Goal: Use online tool/utility

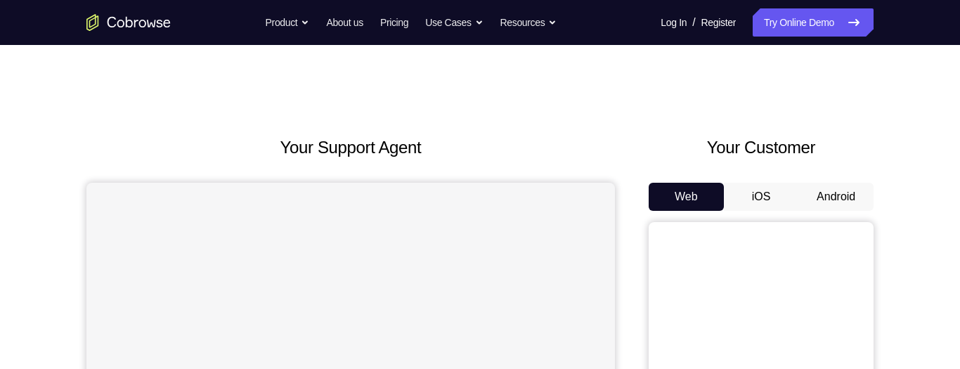
scroll to position [1, 0]
click at [841, 182] on button "Android" at bounding box center [836, 196] width 75 height 28
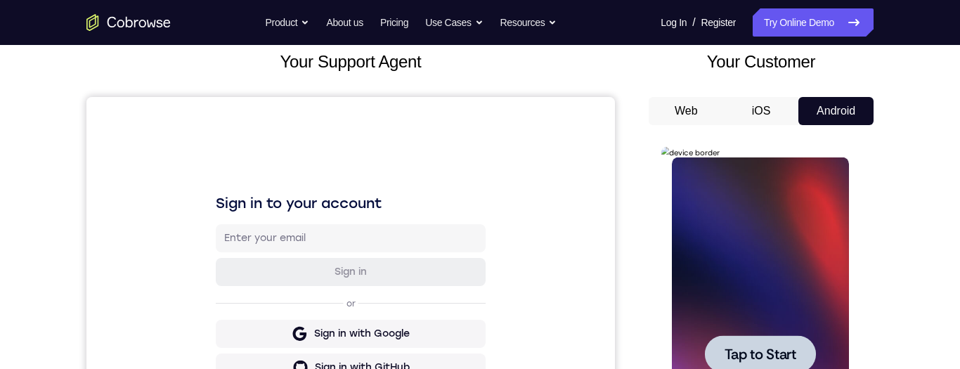
scroll to position [0, 0]
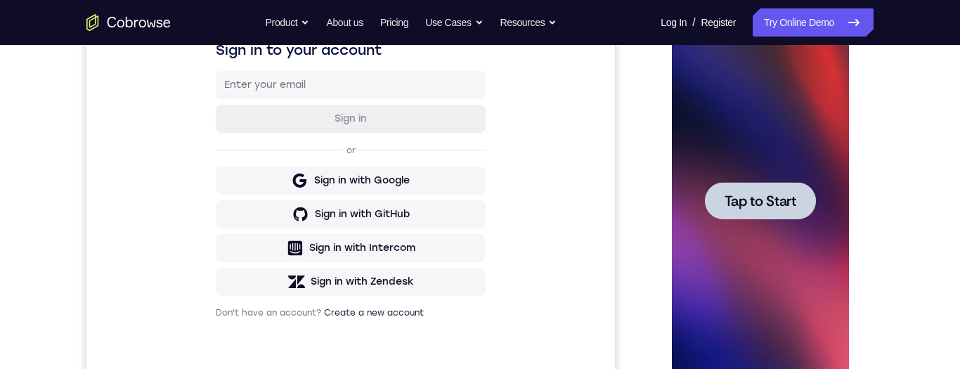
click at [787, 200] on span "Tap to Start" at bounding box center [760, 201] width 72 height 14
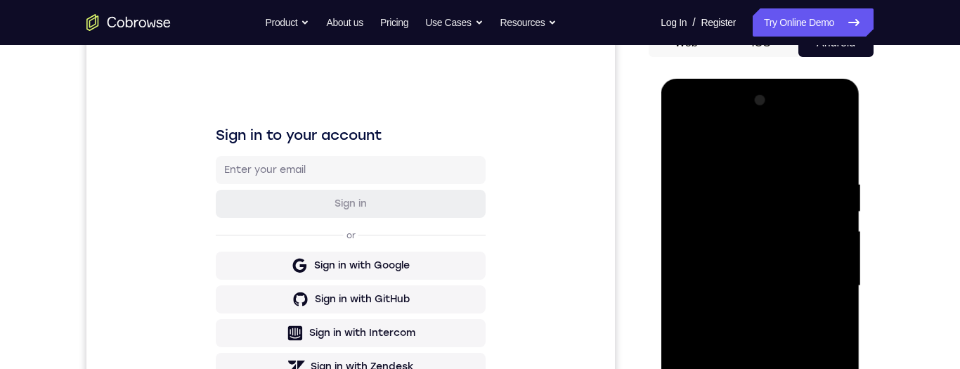
scroll to position [257, 0]
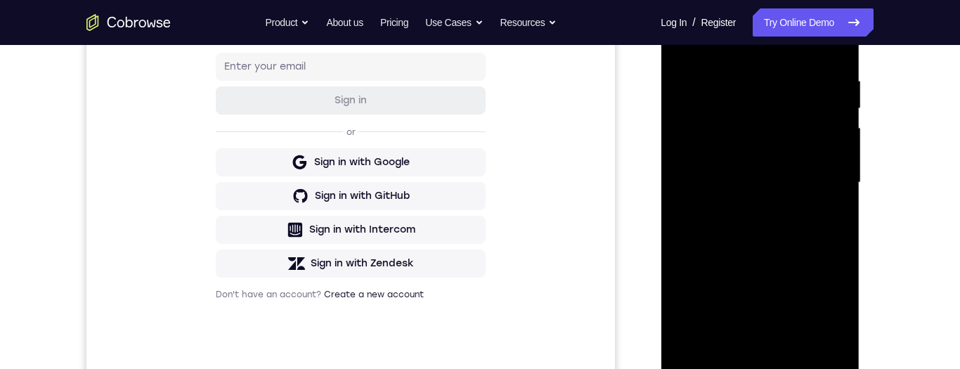
click at [744, 361] on div at bounding box center [759, 183] width 177 height 394
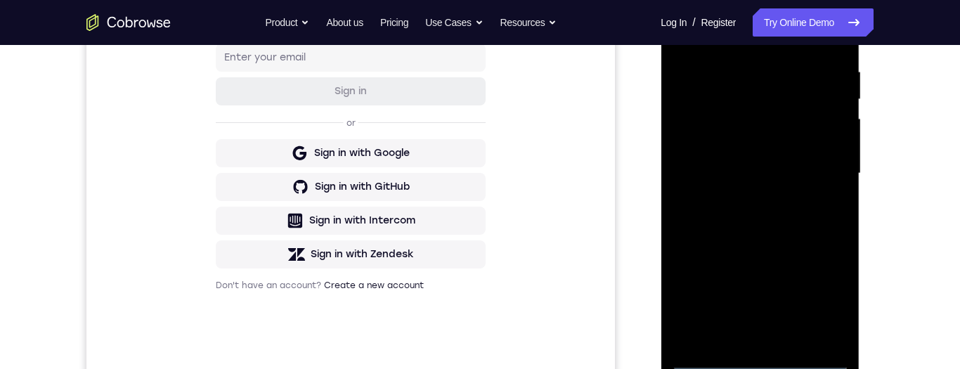
click at [754, 353] on div at bounding box center [759, 174] width 177 height 394
click at [747, 355] on div at bounding box center [759, 174] width 177 height 394
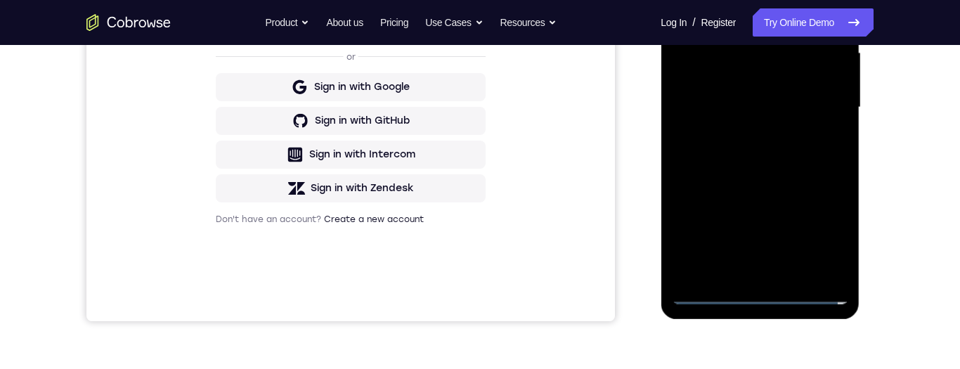
click at [767, 287] on div at bounding box center [759, 108] width 177 height 394
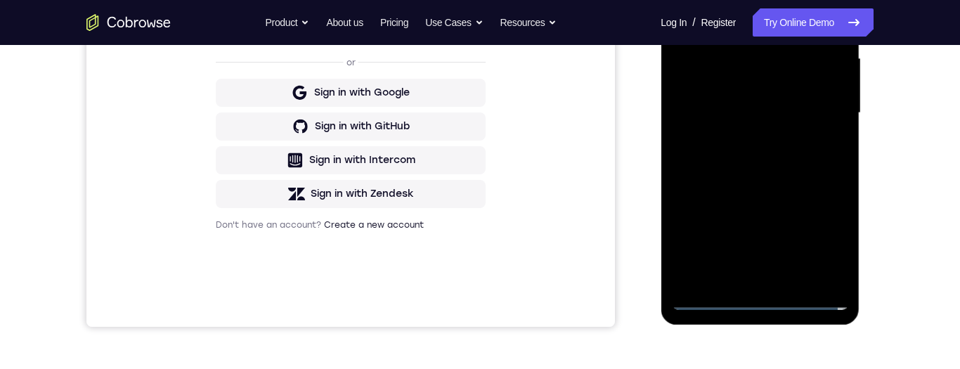
scroll to position [264, 0]
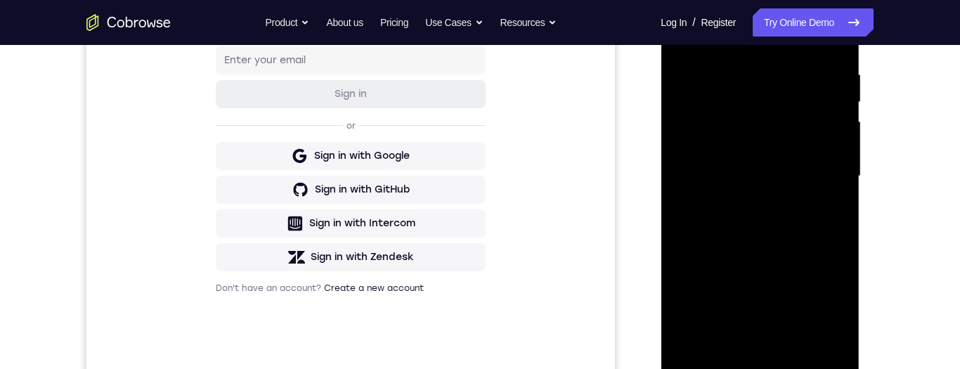
click at [765, 361] on div at bounding box center [759, 177] width 177 height 394
click at [811, 291] on div at bounding box center [759, 177] width 177 height 394
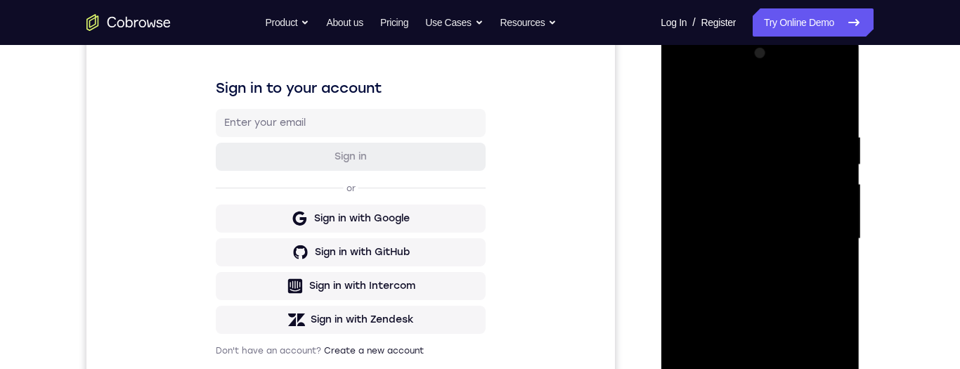
click at [747, 88] on div at bounding box center [759, 239] width 177 height 394
click at [754, 96] on div at bounding box center [759, 240] width 177 height 394
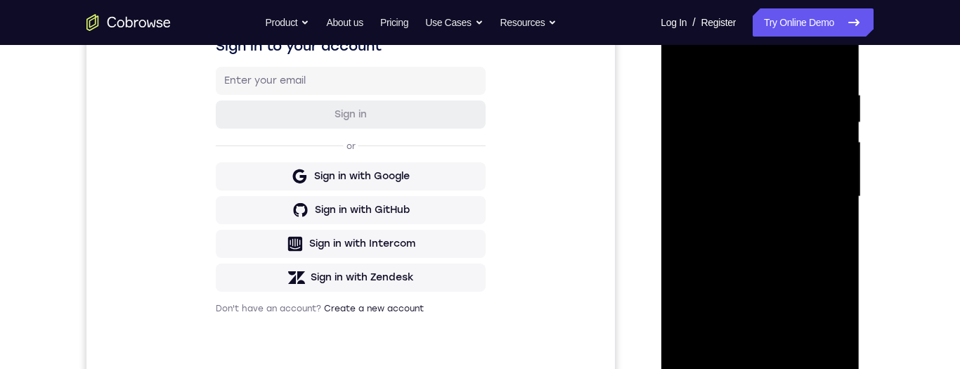
click at [811, 186] on div at bounding box center [759, 197] width 177 height 394
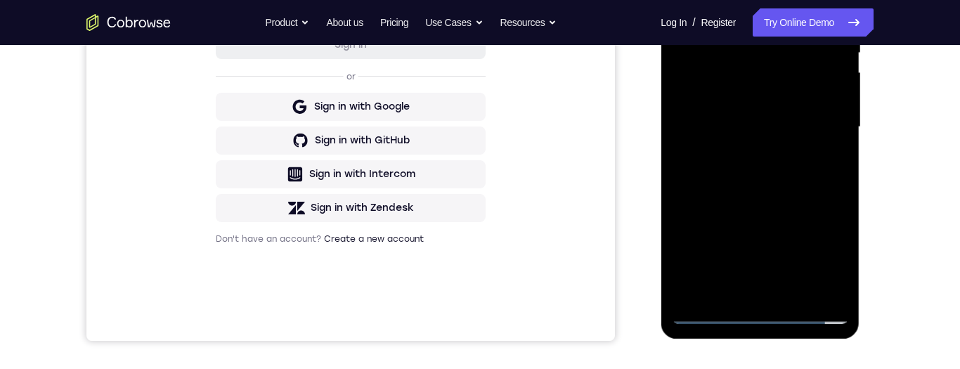
click at [744, 287] on div at bounding box center [759, 127] width 177 height 394
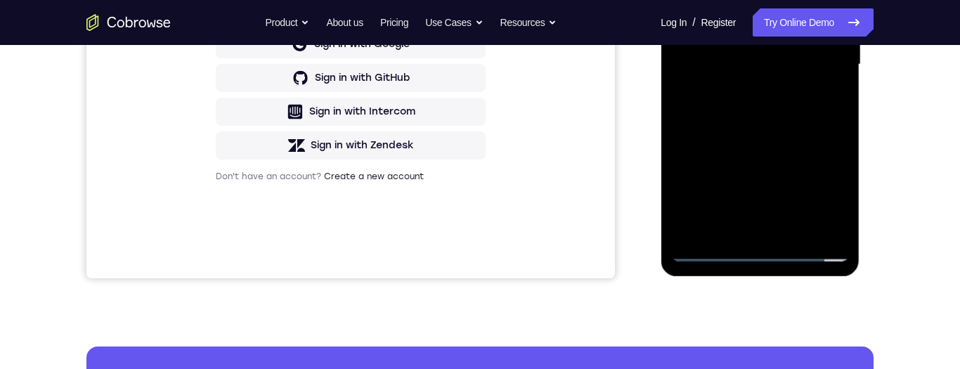
scroll to position [291, 0]
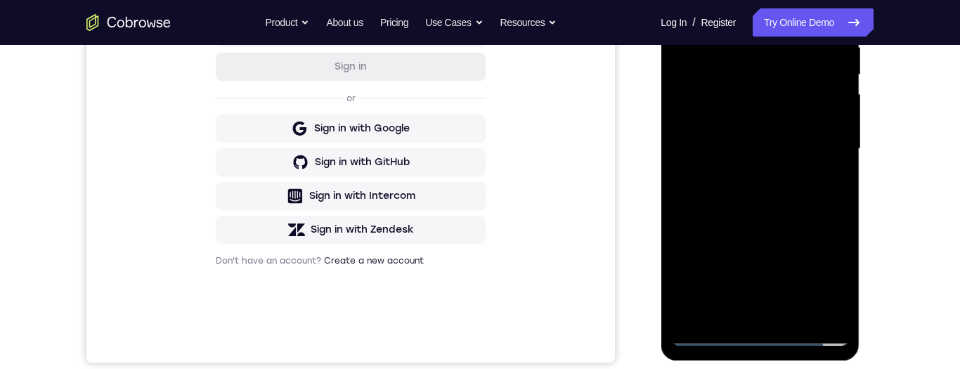
click at [764, 139] on div at bounding box center [759, 149] width 177 height 394
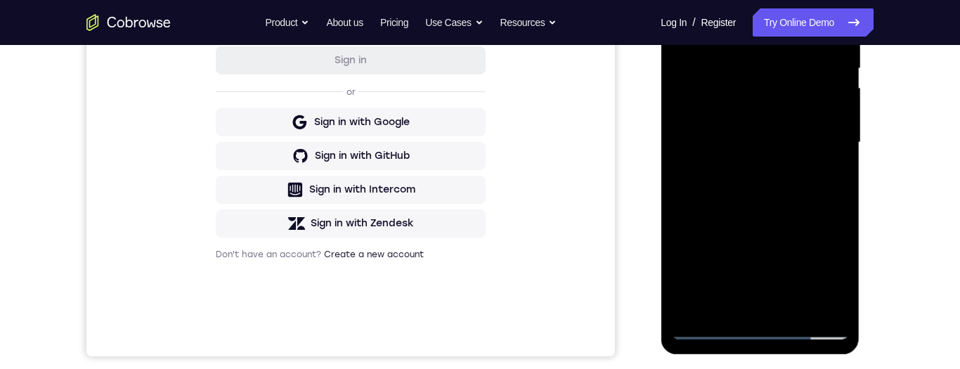
click at [742, 65] on div at bounding box center [759, 143] width 177 height 394
click at [750, 111] on div at bounding box center [759, 143] width 177 height 394
click at [787, 134] on div at bounding box center [759, 143] width 177 height 394
click at [800, 135] on div at bounding box center [759, 143] width 177 height 394
click at [778, 183] on div at bounding box center [759, 143] width 177 height 394
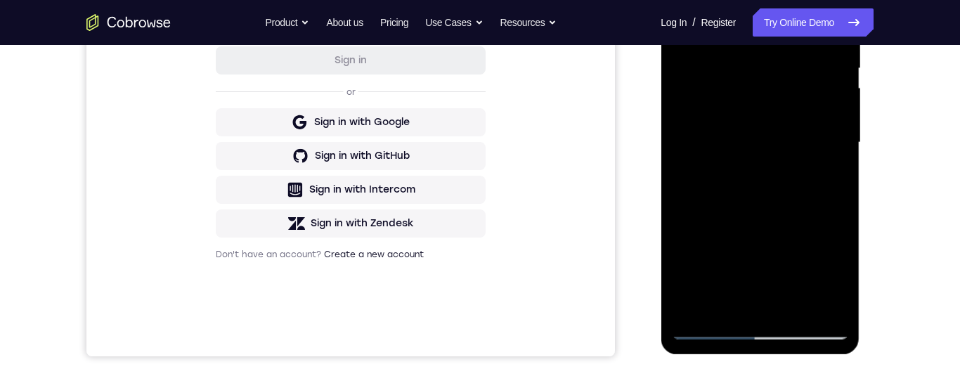
click at [796, 181] on div at bounding box center [759, 143] width 177 height 394
click at [791, 182] on div at bounding box center [759, 143] width 177 height 394
click at [765, 205] on div at bounding box center [759, 143] width 177 height 394
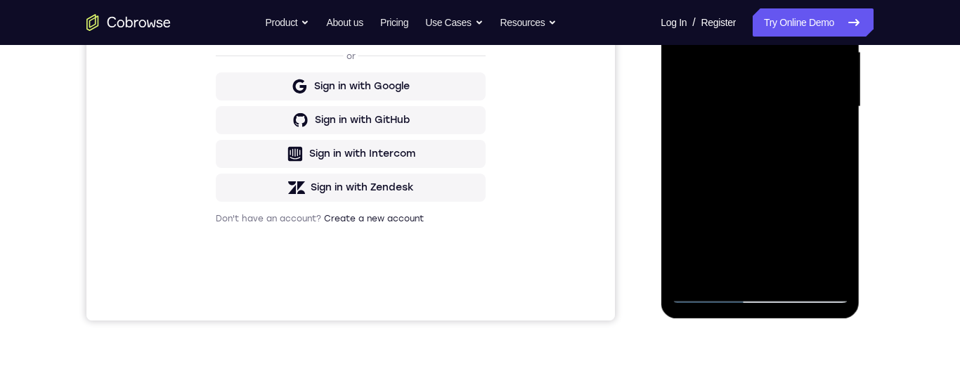
click at [795, 268] on div at bounding box center [759, 107] width 177 height 394
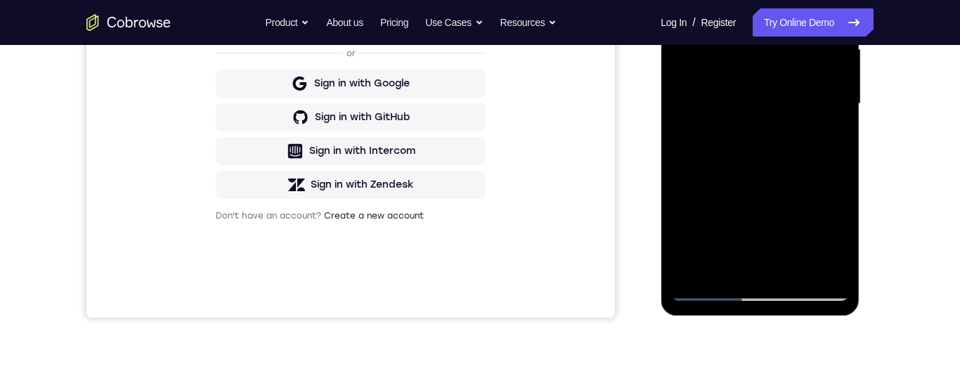
click at [793, 172] on div at bounding box center [759, 104] width 177 height 394
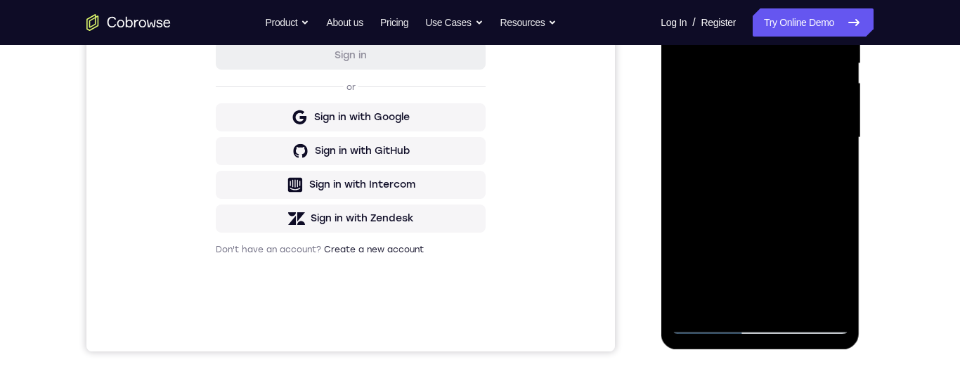
scroll to position [301, 0]
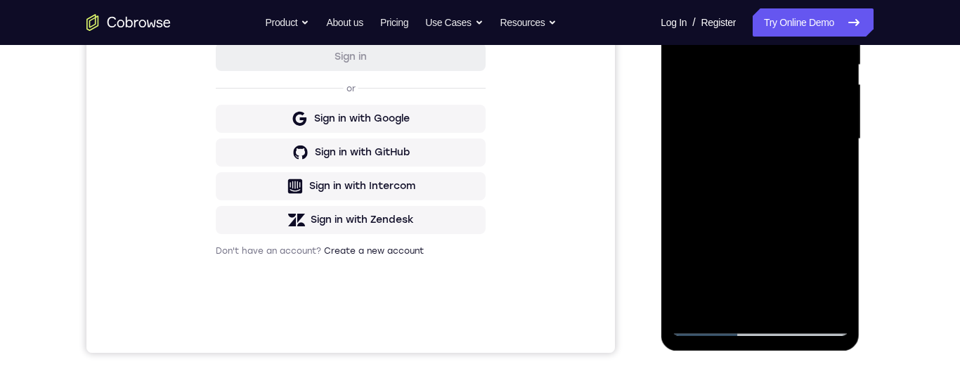
click at [779, 143] on div at bounding box center [759, 139] width 177 height 394
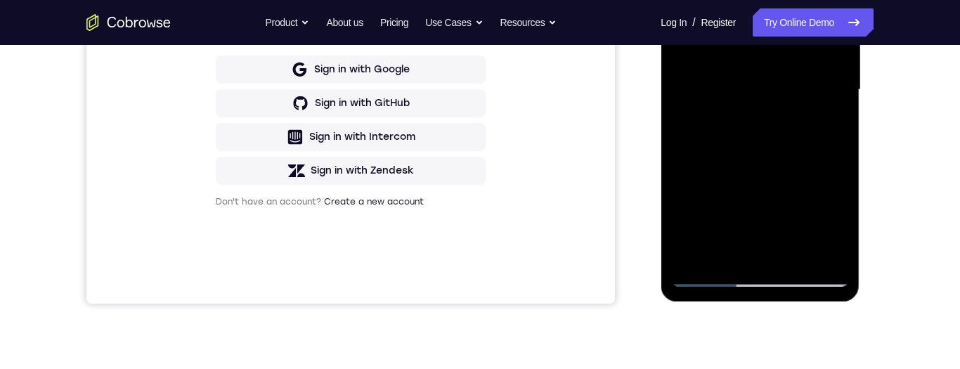
click at [743, 250] on div at bounding box center [759, 90] width 177 height 394
click at [831, 123] on div at bounding box center [759, 90] width 177 height 394
click at [697, 271] on div at bounding box center [759, 90] width 177 height 394
click at [705, 272] on div at bounding box center [759, 90] width 177 height 394
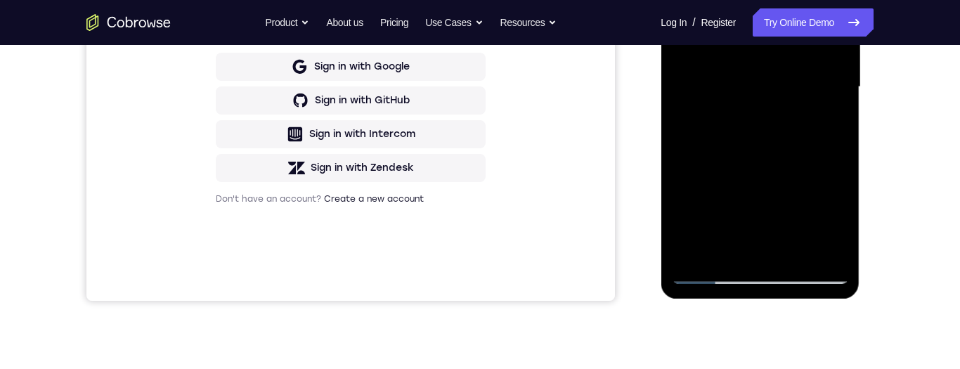
click at [711, 270] on div at bounding box center [759, 87] width 177 height 394
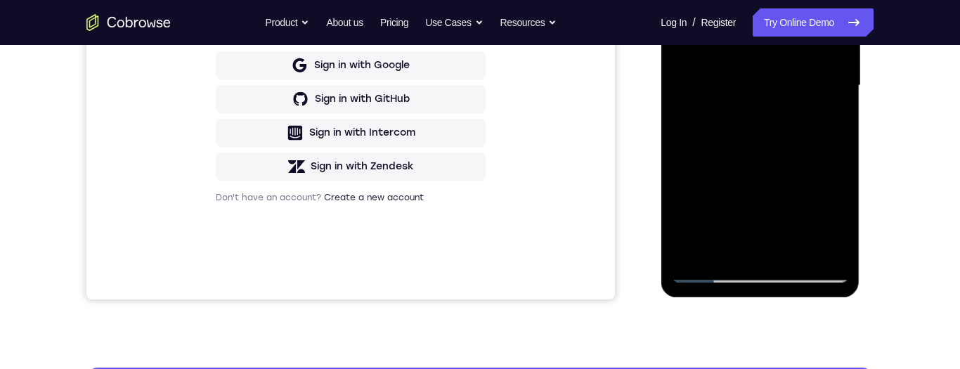
click at [703, 267] on div at bounding box center [759, 86] width 177 height 394
click at [695, 265] on div at bounding box center [759, 86] width 177 height 394
click at [710, 271] on div at bounding box center [759, 86] width 177 height 394
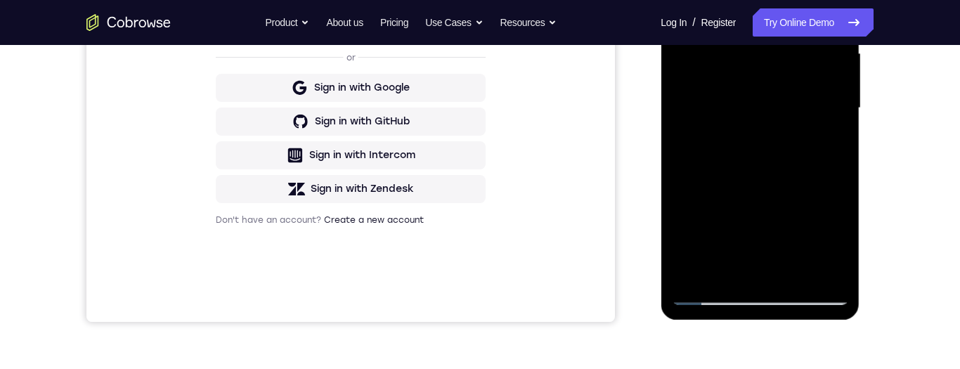
scroll to position [325, 0]
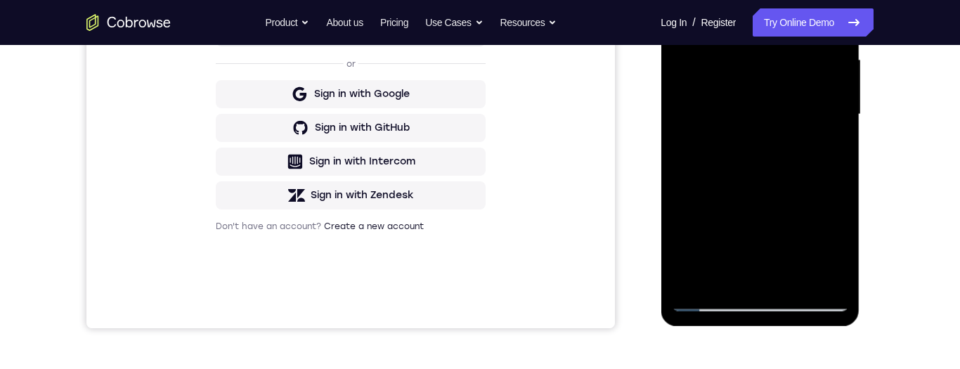
click at [765, 125] on div at bounding box center [759, 115] width 177 height 394
click at [822, 148] on div at bounding box center [759, 115] width 177 height 394
click at [825, 147] on div at bounding box center [759, 115] width 177 height 394
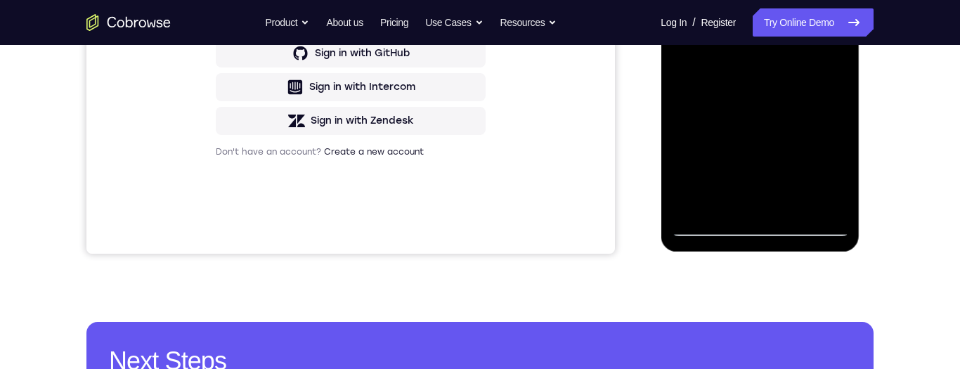
click at [701, 224] on div at bounding box center [759, 40] width 177 height 394
click at [702, 231] on div at bounding box center [759, 40] width 177 height 394
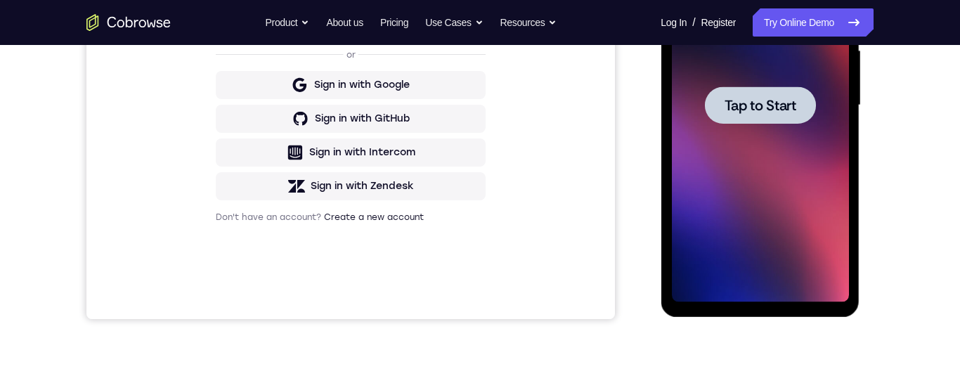
scroll to position [337, 0]
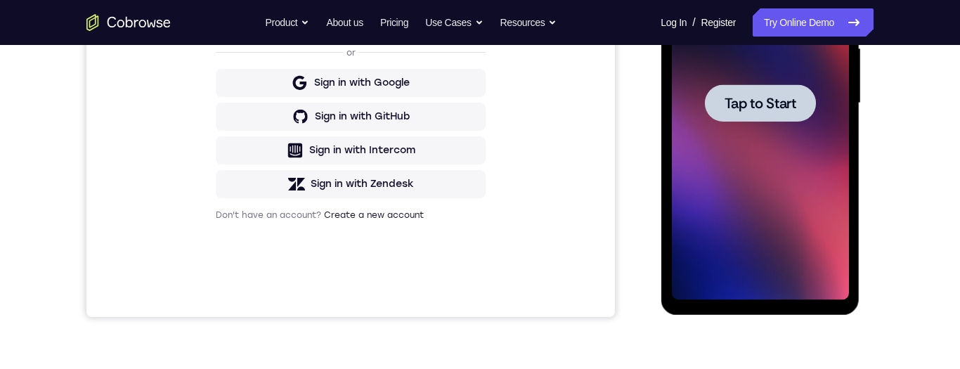
click at [924, 196] on div "Your Support Agent Your Customer Web iOS Android Next Steps We’d be happy to gi…" at bounding box center [480, 171] width 900 height 927
click at [770, 96] on span "Tap to Start" at bounding box center [760, 103] width 72 height 14
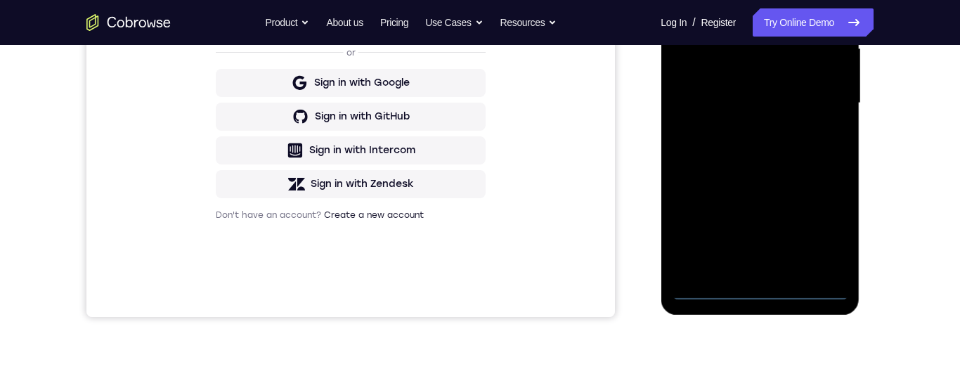
scroll to position [412, 0]
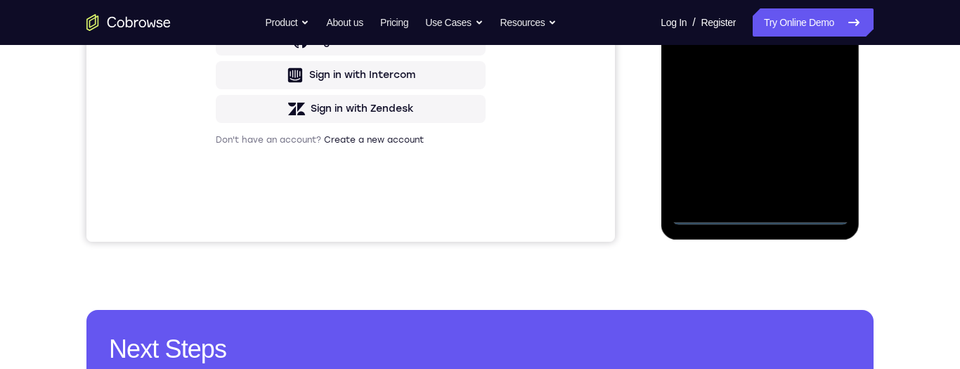
click at [752, 216] on div at bounding box center [759, 28] width 177 height 394
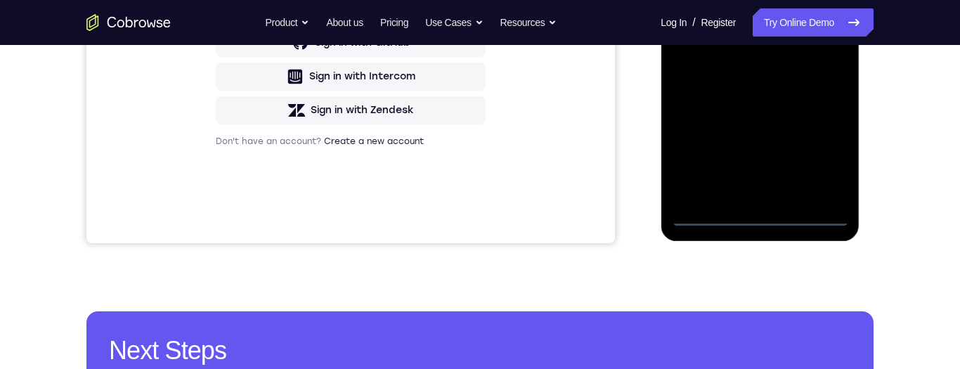
scroll to position [337, 0]
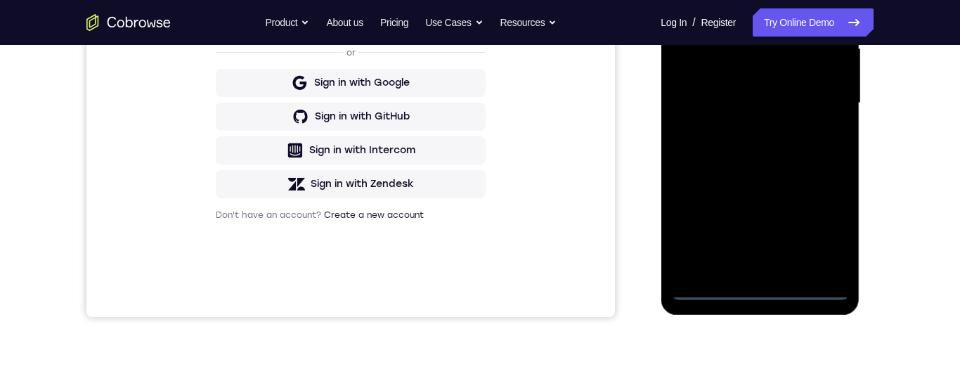
click at [817, 214] on div at bounding box center [759, 104] width 177 height 394
click at [821, 231] on div at bounding box center [759, 104] width 177 height 394
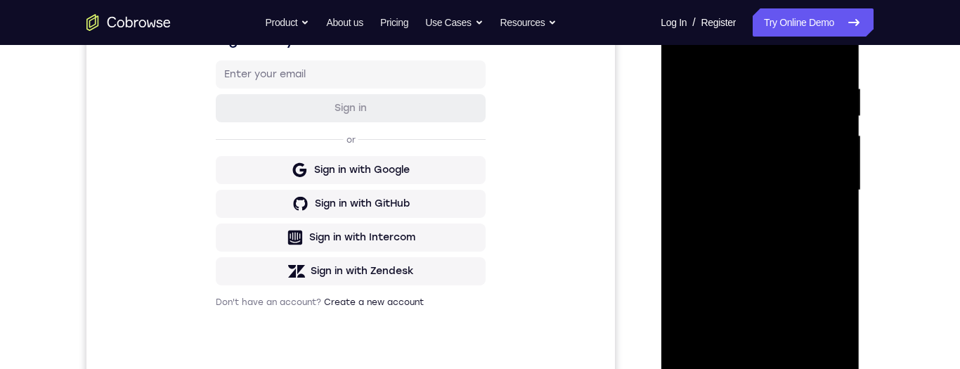
scroll to position [138, 0]
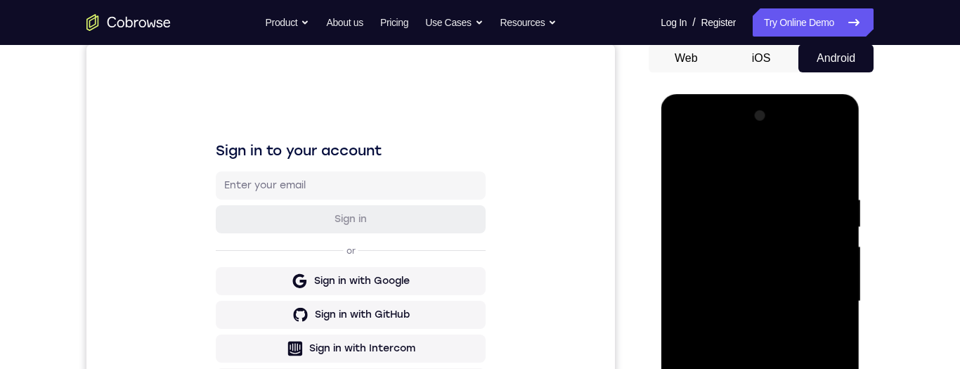
click at [760, 167] on div at bounding box center [759, 302] width 177 height 394
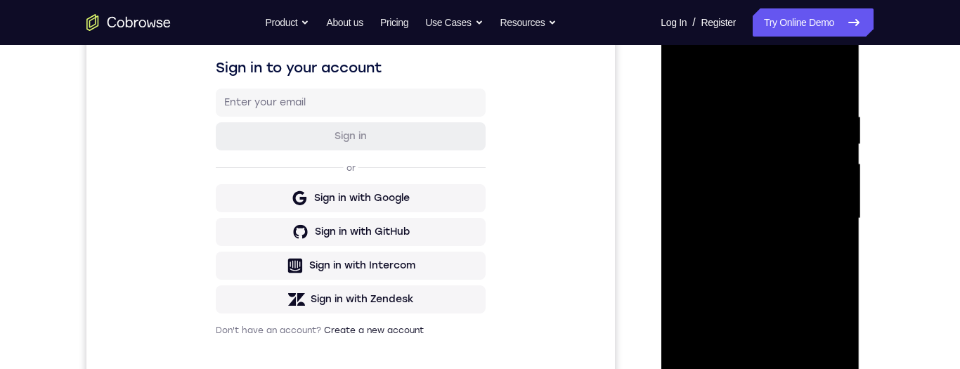
click at [817, 205] on div at bounding box center [759, 219] width 177 height 394
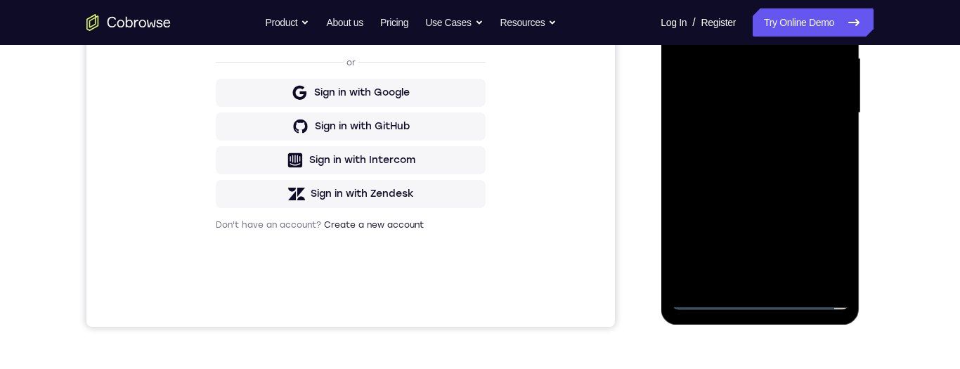
click at [740, 279] on div at bounding box center [759, 113] width 177 height 394
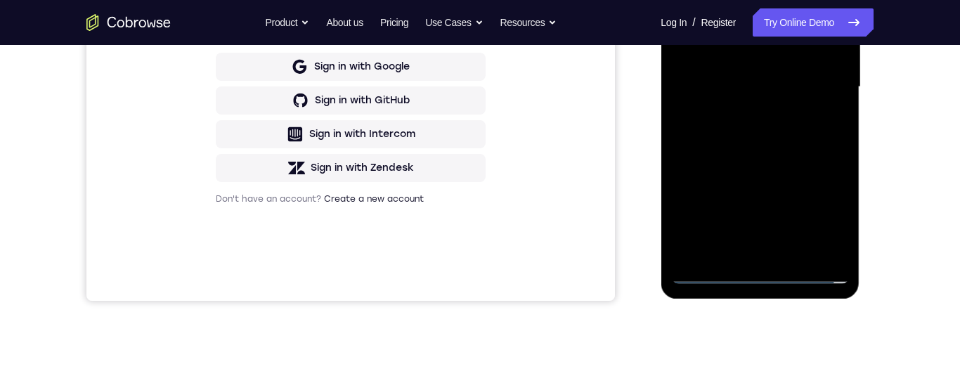
scroll to position [273, 0]
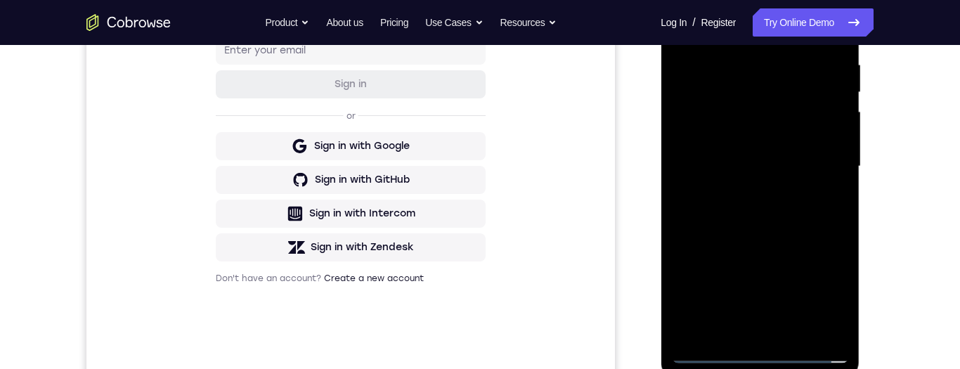
click at [790, 153] on div at bounding box center [759, 167] width 177 height 394
click at [805, 141] on div at bounding box center [759, 167] width 177 height 394
click at [784, 162] on div at bounding box center [759, 167] width 177 height 394
click at [782, 216] on div at bounding box center [759, 167] width 177 height 394
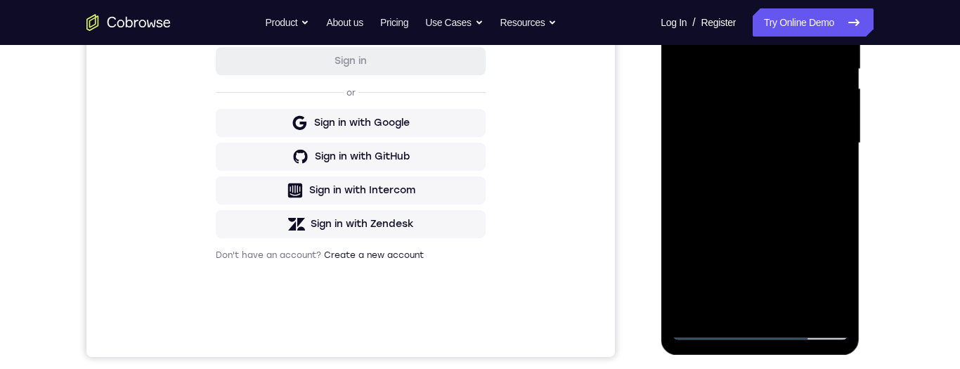
scroll to position [250, 0]
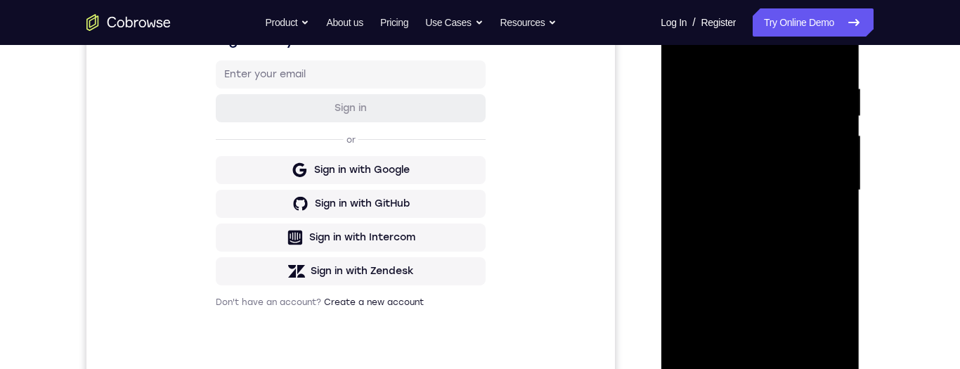
click at [775, 252] on div at bounding box center [759, 191] width 177 height 394
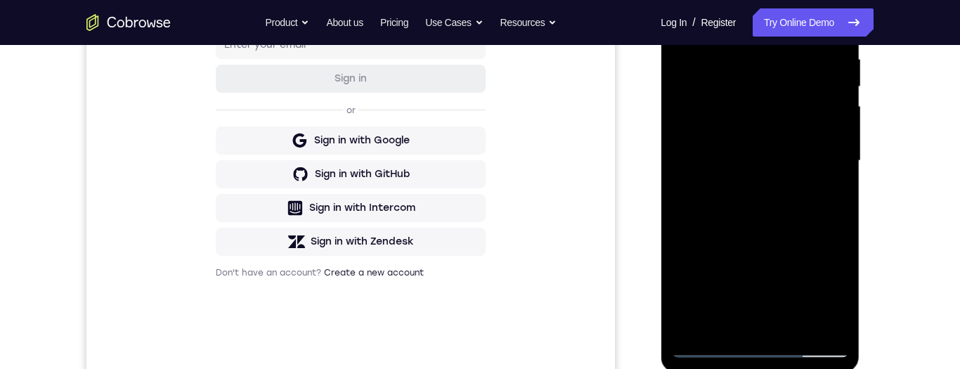
scroll to position [301, 0]
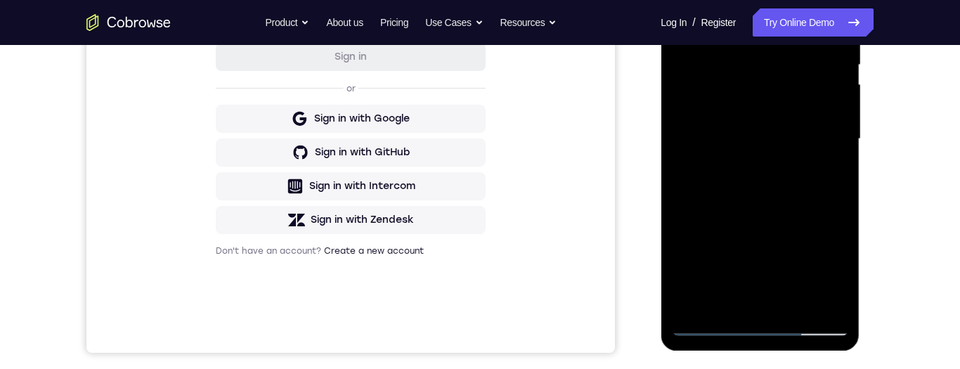
click at [785, 307] on div at bounding box center [759, 139] width 177 height 394
click at [788, 221] on div at bounding box center [759, 139] width 177 height 394
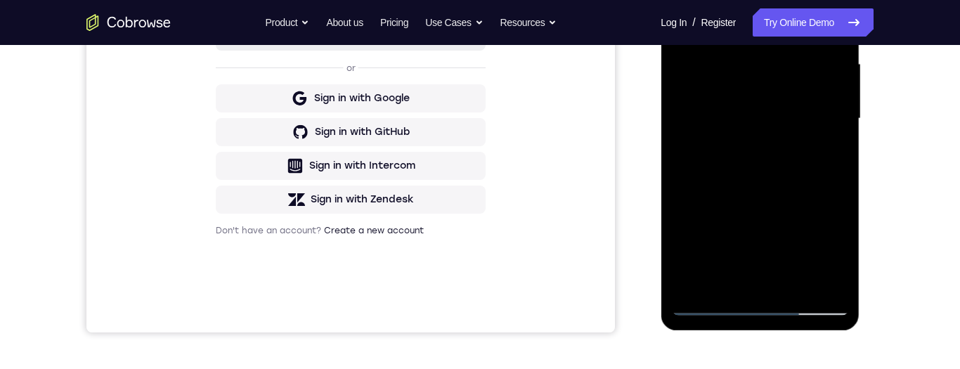
scroll to position [331, 0]
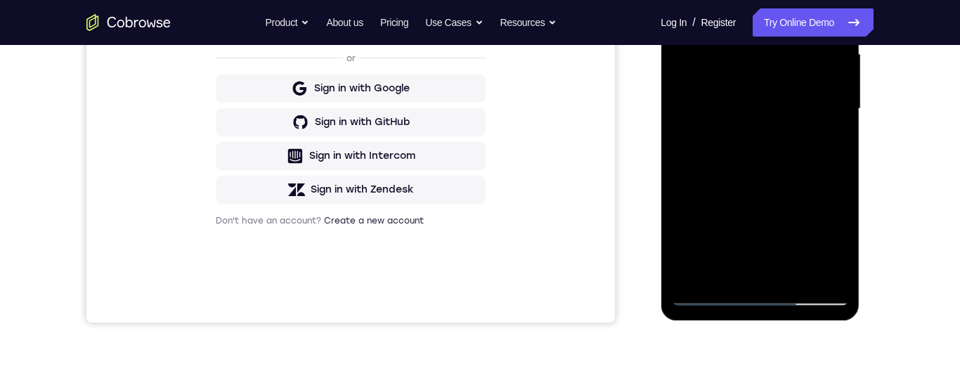
click at [781, 181] on div at bounding box center [759, 109] width 177 height 394
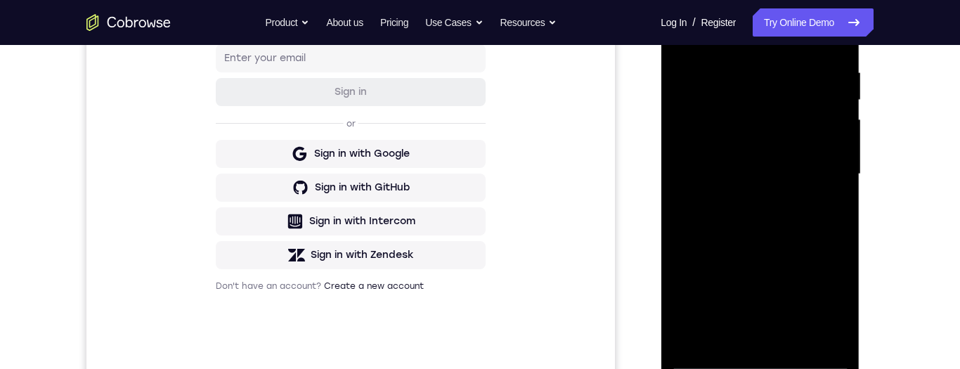
scroll to position [295, 0]
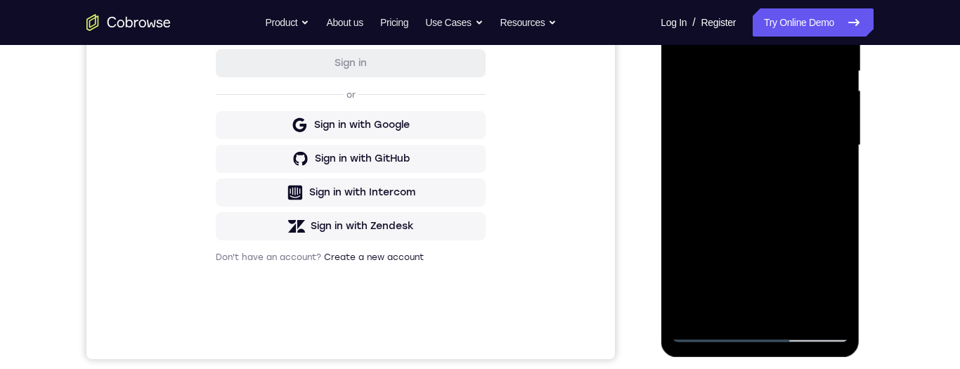
click at [736, 174] on div at bounding box center [759, 146] width 177 height 394
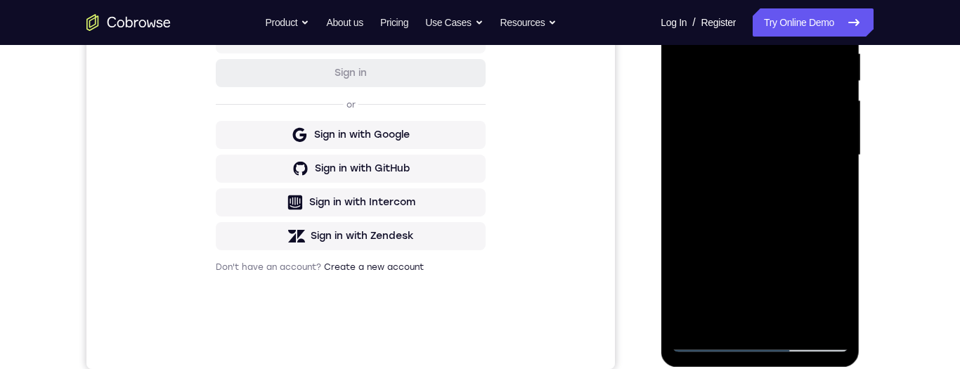
scroll to position [200, 0]
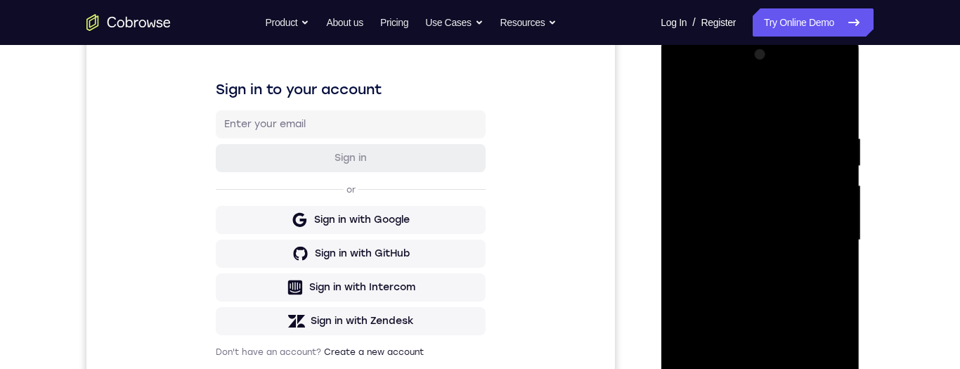
click at [838, 103] on div at bounding box center [759, 241] width 177 height 394
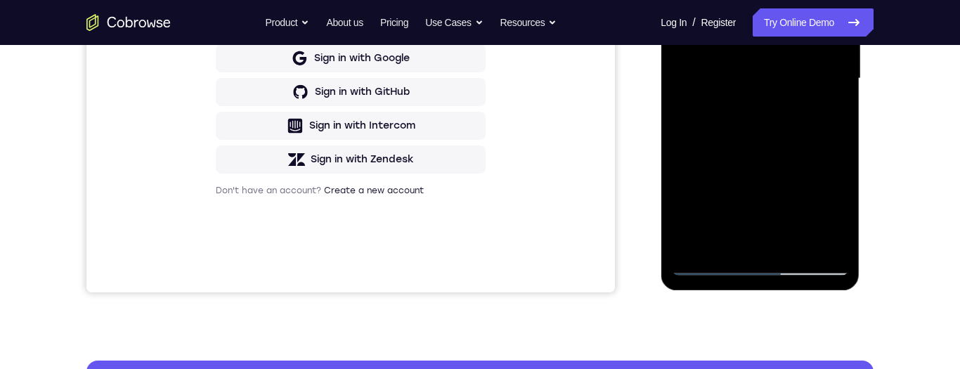
scroll to position [382, 0]
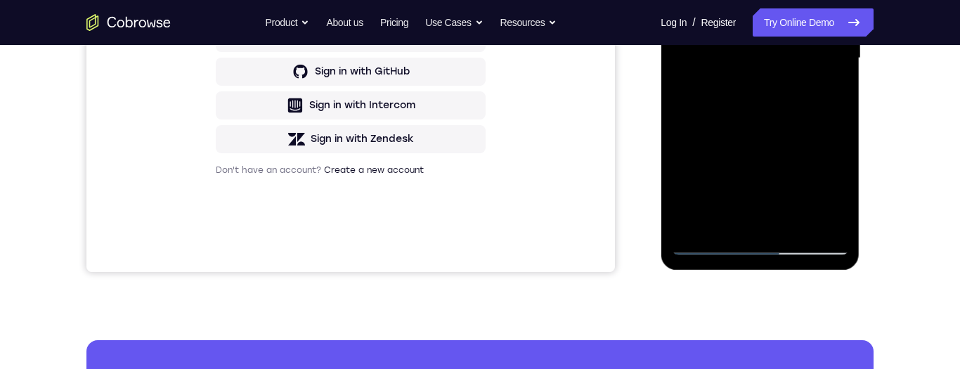
click at [709, 246] on div at bounding box center [759, 59] width 177 height 394
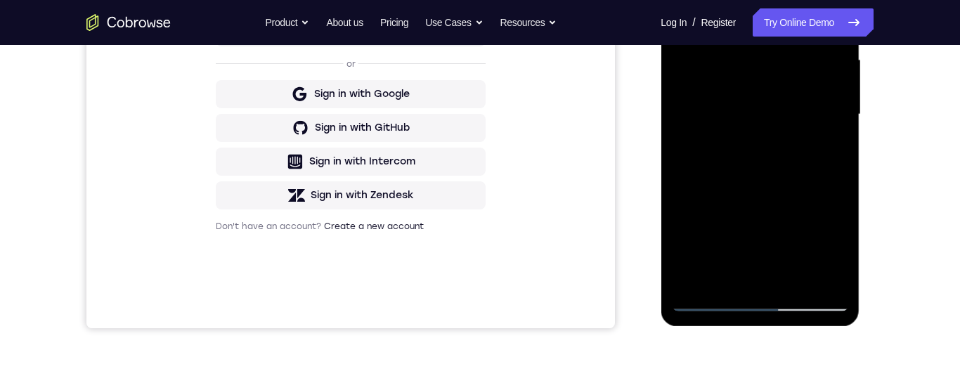
scroll to position [284, 0]
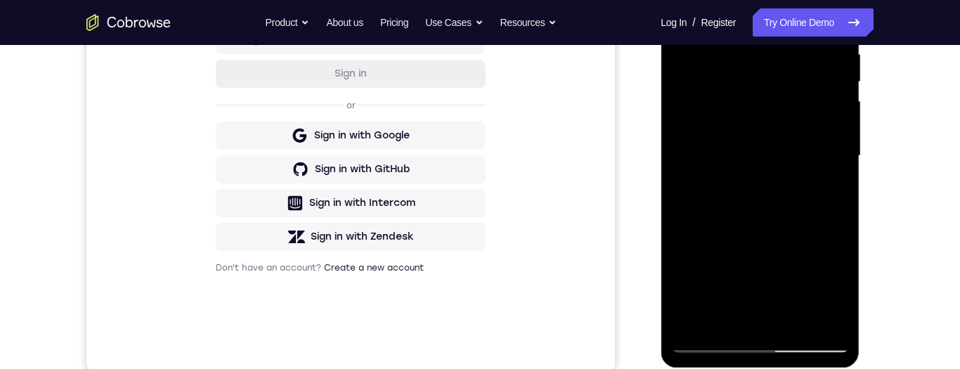
click at [754, 160] on div at bounding box center [759, 156] width 177 height 394
click at [832, 188] on div at bounding box center [759, 156] width 177 height 394
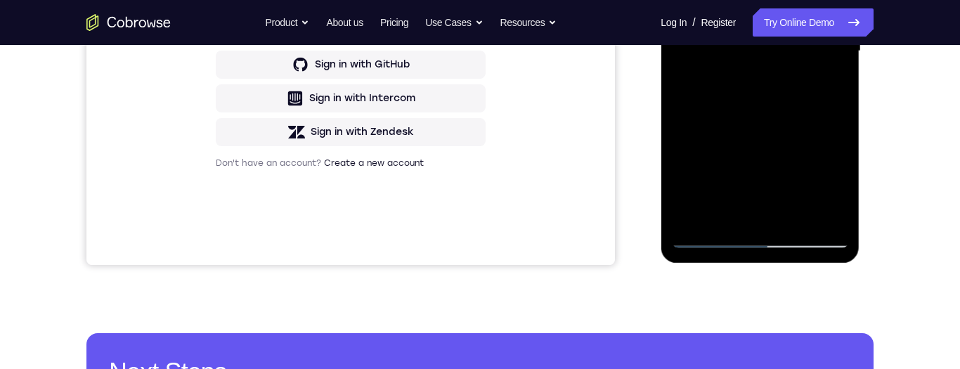
click at [705, 241] on div at bounding box center [759, 51] width 177 height 394
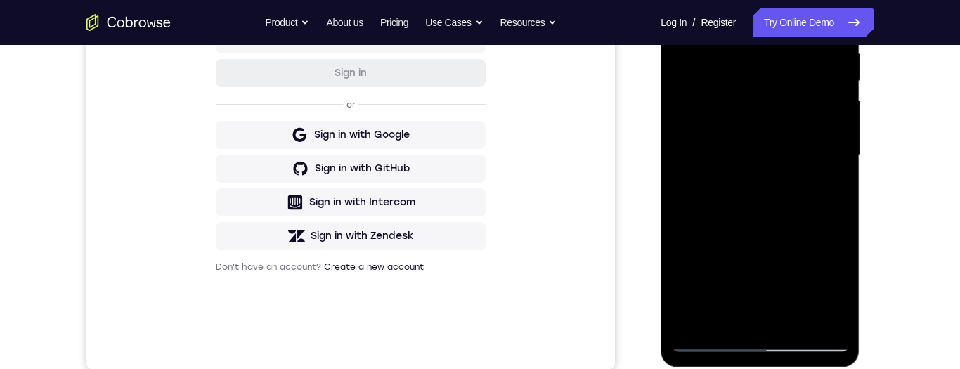
click at [690, 251] on div at bounding box center [759, 156] width 177 height 394
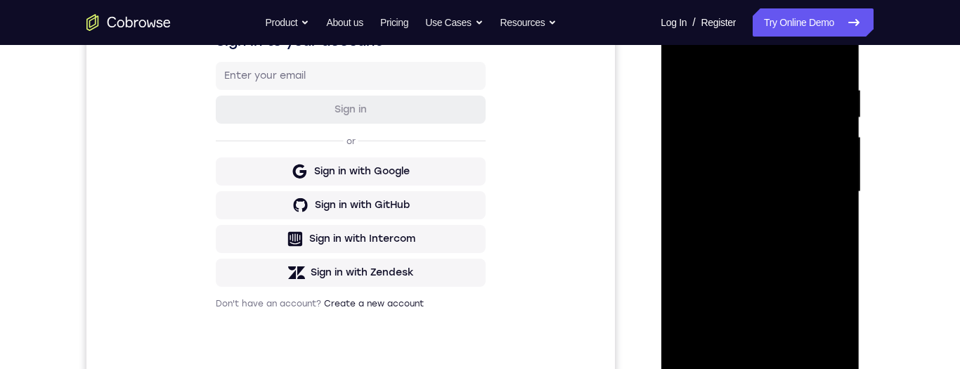
click at [694, 167] on div at bounding box center [759, 192] width 177 height 394
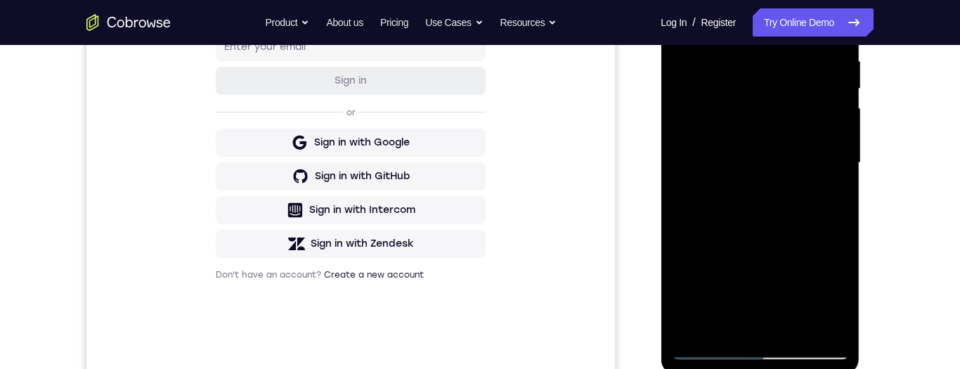
scroll to position [243, 0]
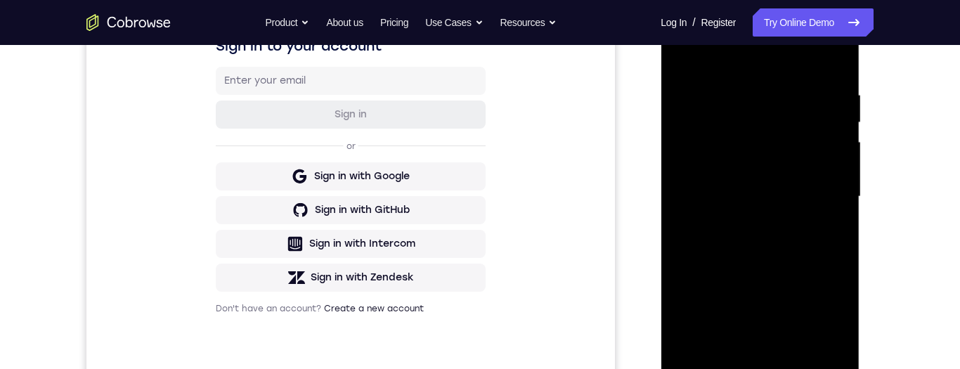
click at [818, 138] on div at bounding box center [759, 197] width 177 height 394
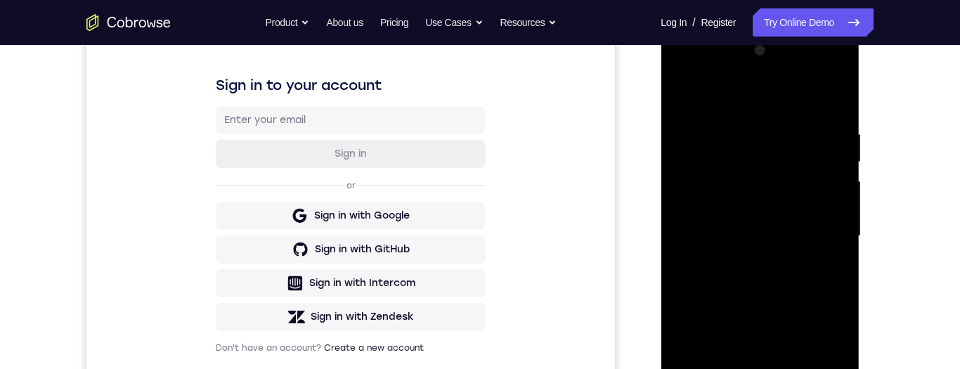
scroll to position [196, 0]
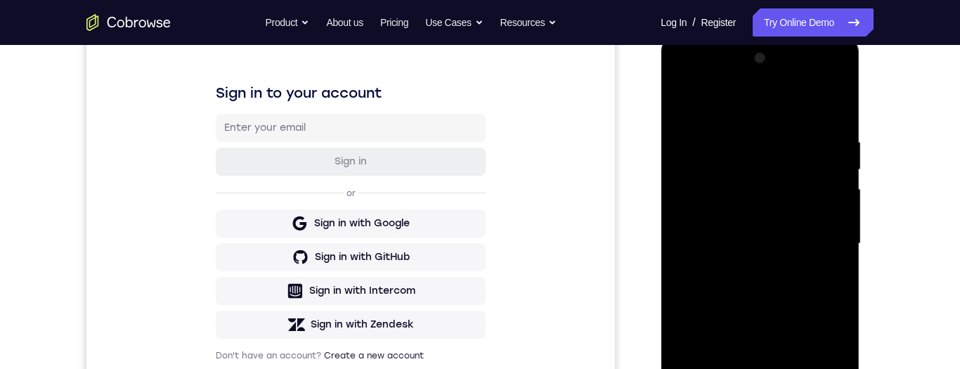
click at [829, 203] on div at bounding box center [759, 244] width 177 height 394
click at [826, 153] on div at bounding box center [759, 244] width 177 height 394
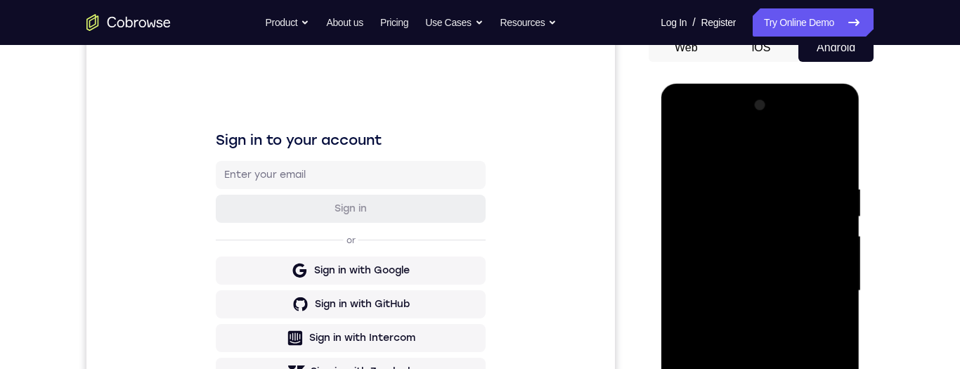
scroll to position [148, 0]
click at [844, 185] on div at bounding box center [759, 292] width 177 height 394
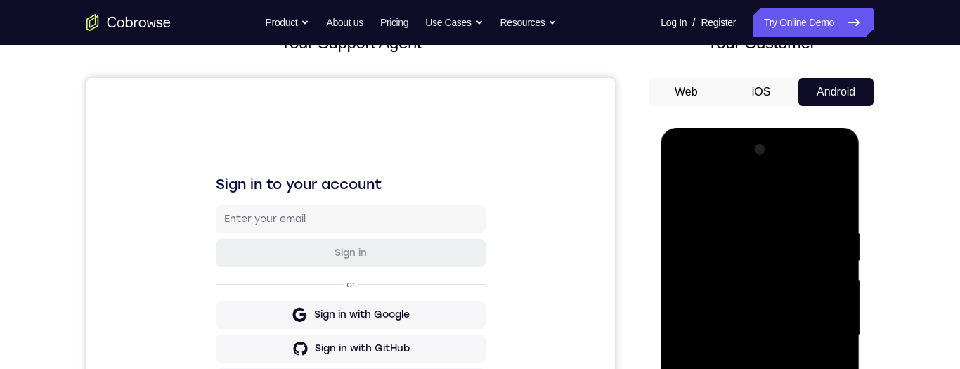
scroll to position [206, 0]
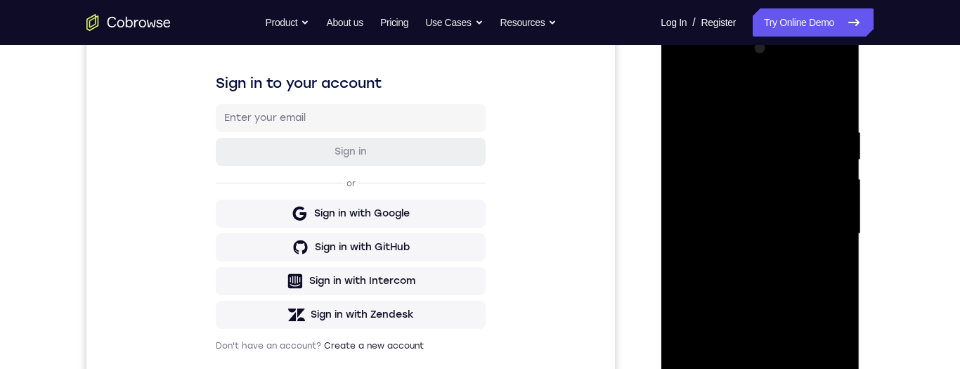
click at [840, 58] on div at bounding box center [759, 234] width 177 height 394
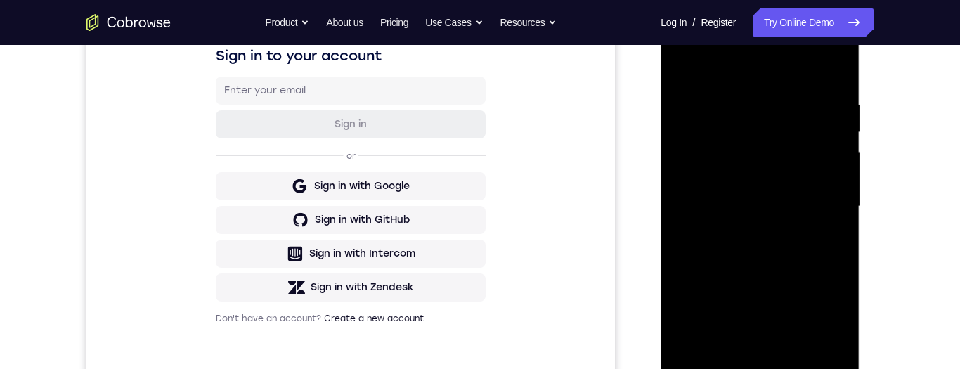
scroll to position [187, 0]
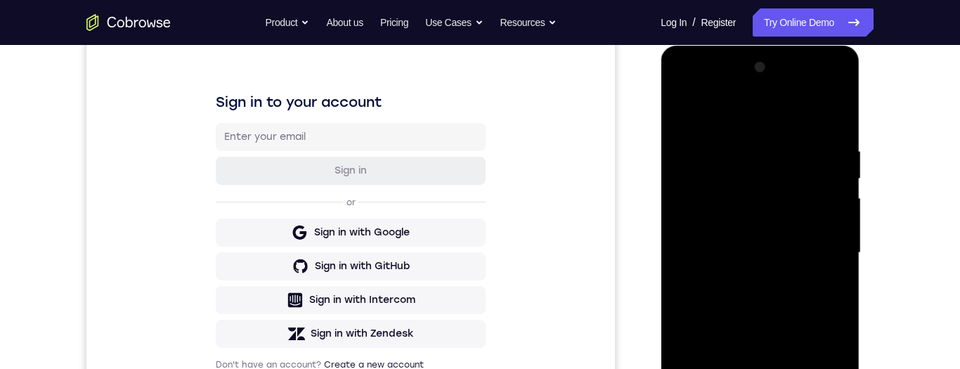
click at [690, 241] on div at bounding box center [759, 253] width 177 height 394
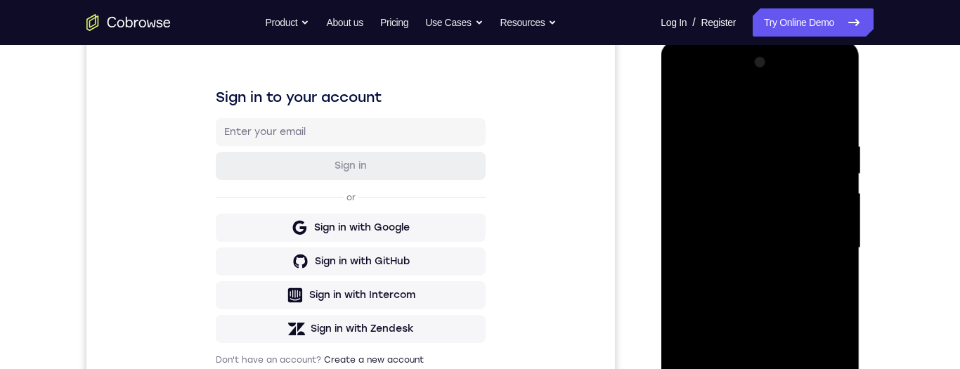
click at [825, 240] on div at bounding box center [759, 248] width 177 height 394
click at [822, 235] on div at bounding box center [759, 248] width 177 height 394
click at [835, 224] on div at bounding box center [759, 248] width 177 height 394
click at [838, 72] on div at bounding box center [759, 248] width 177 height 394
click at [827, 157] on div at bounding box center [759, 248] width 177 height 394
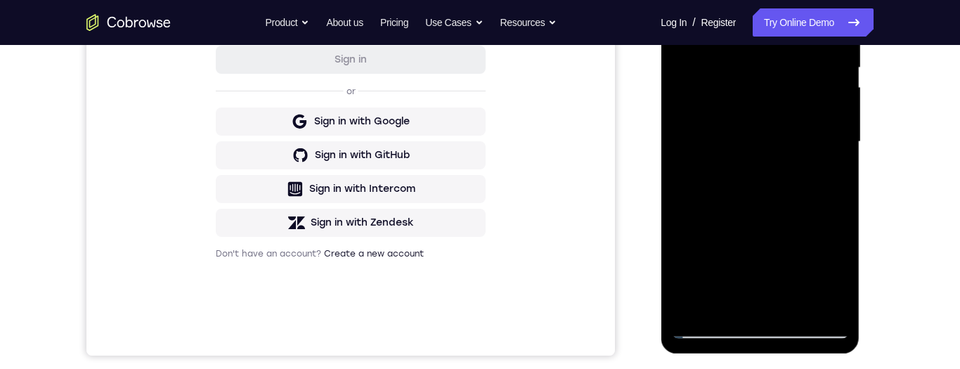
scroll to position [318, 0]
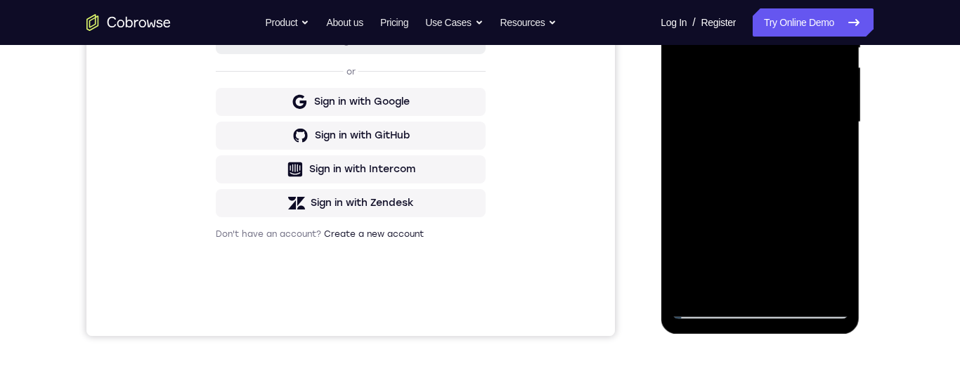
click at [801, 283] on div at bounding box center [759, 122] width 177 height 394
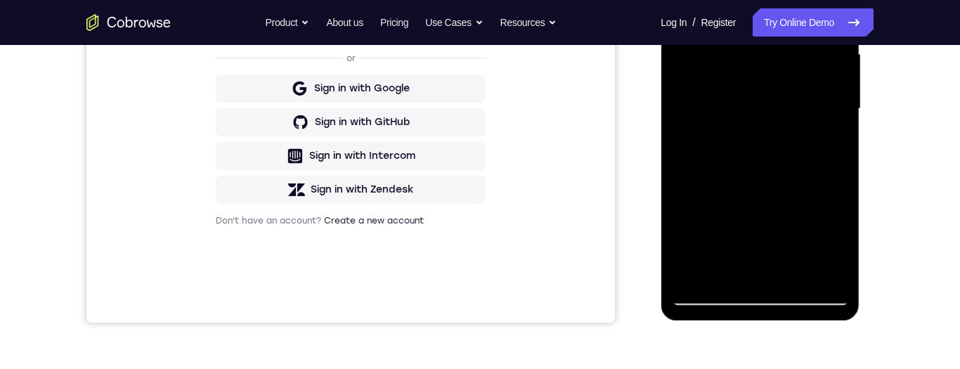
scroll to position [379, 0]
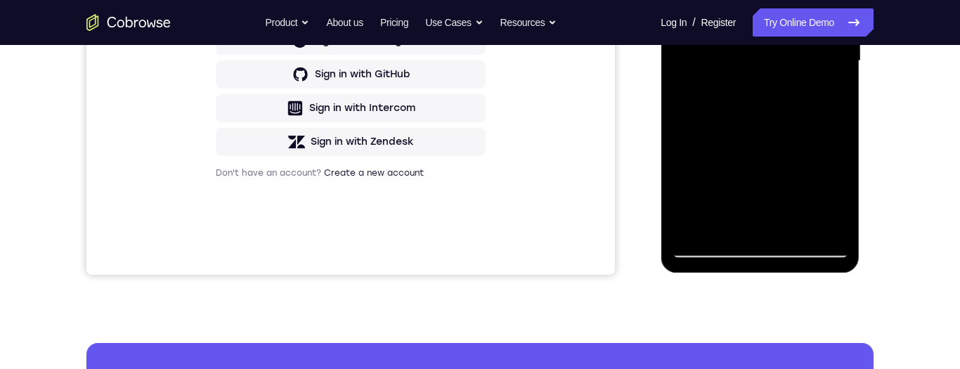
click at [706, 249] on div at bounding box center [759, 61] width 177 height 394
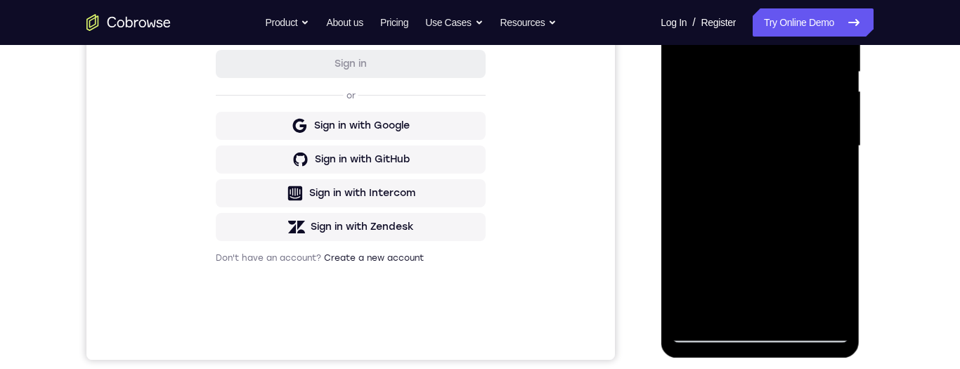
scroll to position [332, 0]
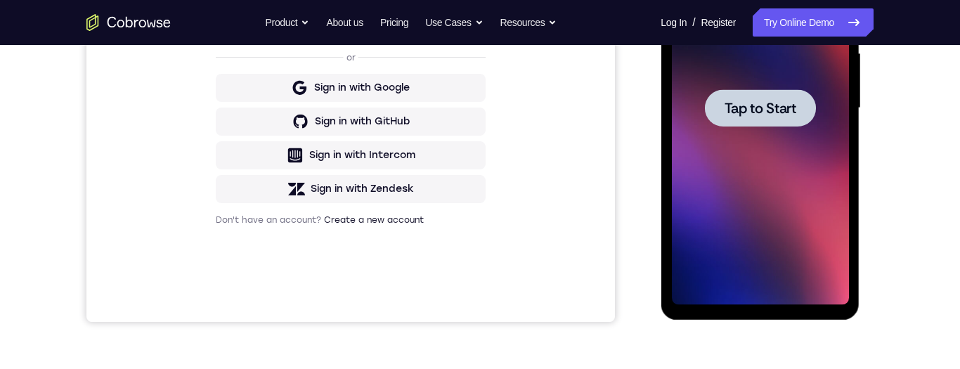
click at [794, 111] on span "Tap to Start" at bounding box center [760, 108] width 72 height 14
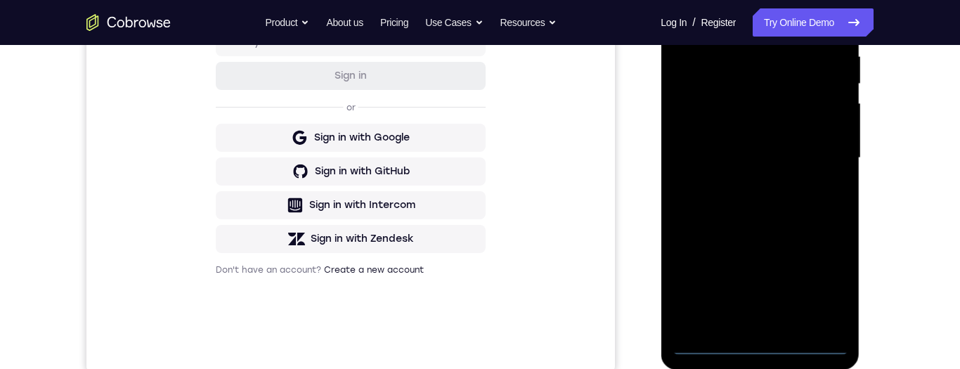
scroll to position [396, 0]
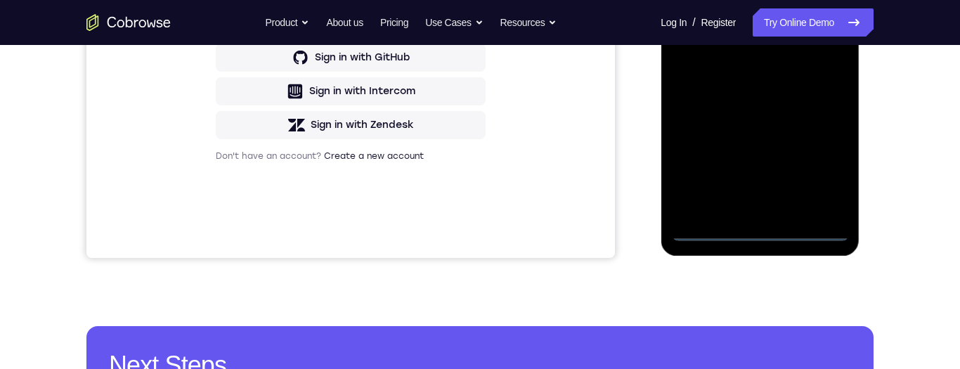
click at [763, 222] on div at bounding box center [759, 44] width 177 height 394
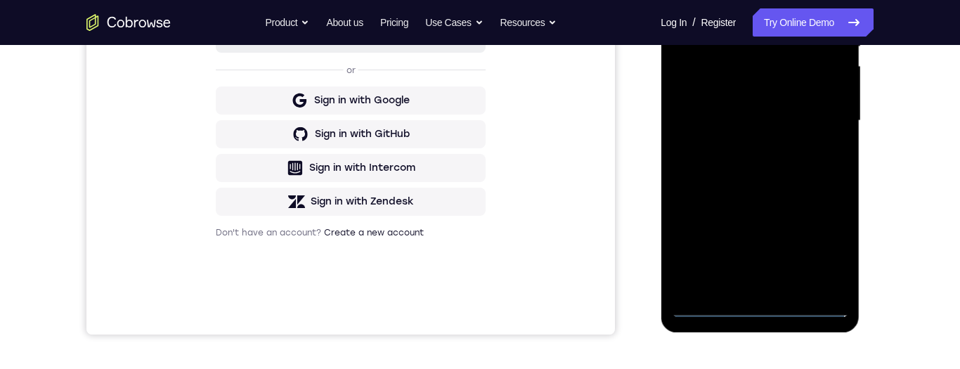
click at [764, 299] on div at bounding box center [759, 121] width 177 height 394
click at [765, 302] on div at bounding box center [759, 120] width 177 height 394
click at [760, 314] on div at bounding box center [759, 120] width 177 height 394
click at [758, 304] on div at bounding box center [759, 120] width 177 height 394
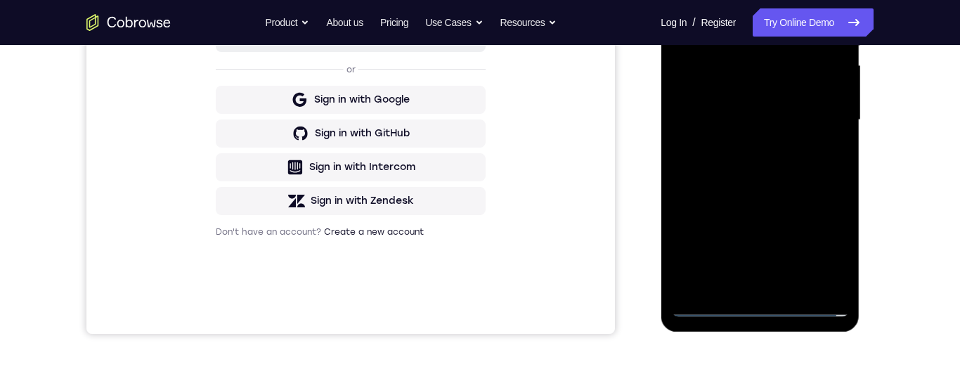
click at [832, 226] on div at bounding box center [759, 120] width 177 height 394
click at [824, 243] on div at bounding box center [759, 120] width 177 height 394
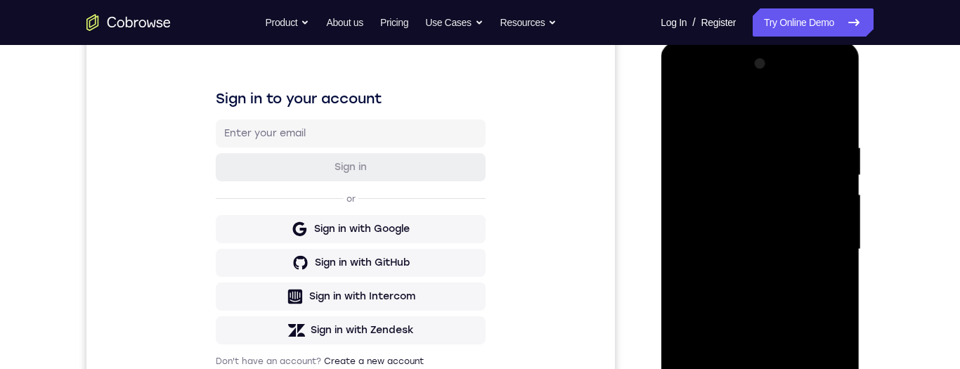
scroll to position [223, 0]
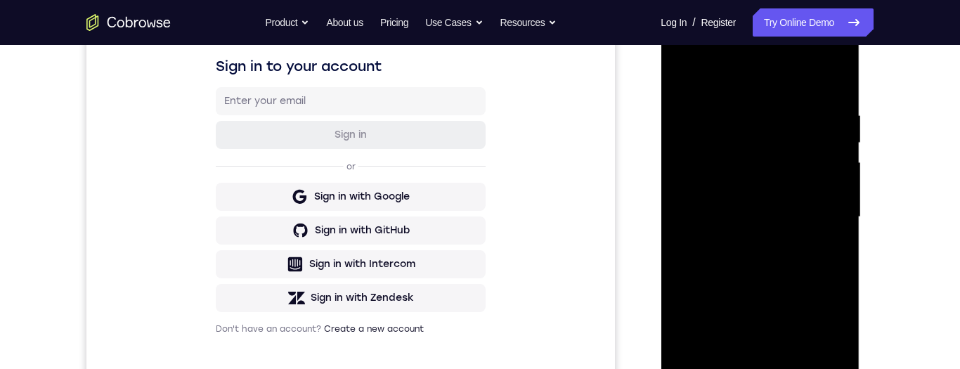
click at [764, 75] on div at bounding box center [759, 217] width 177 height 394
click at [824, 211] on div at bounding box center [759, 217] width 177 height 394
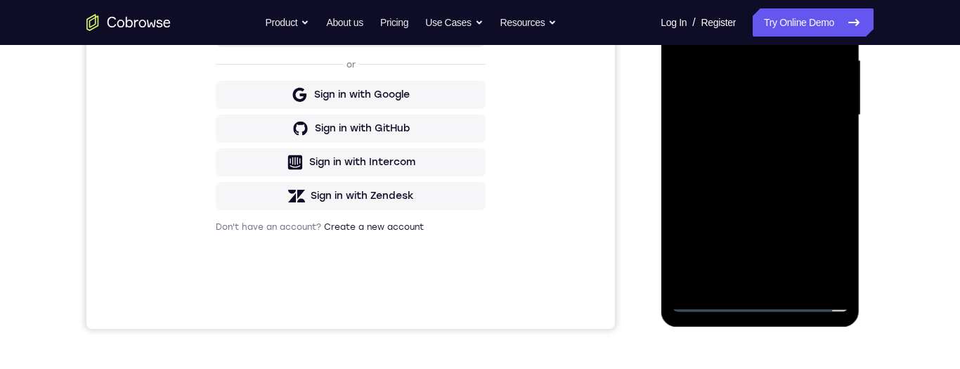
scroll to position [283, 0]
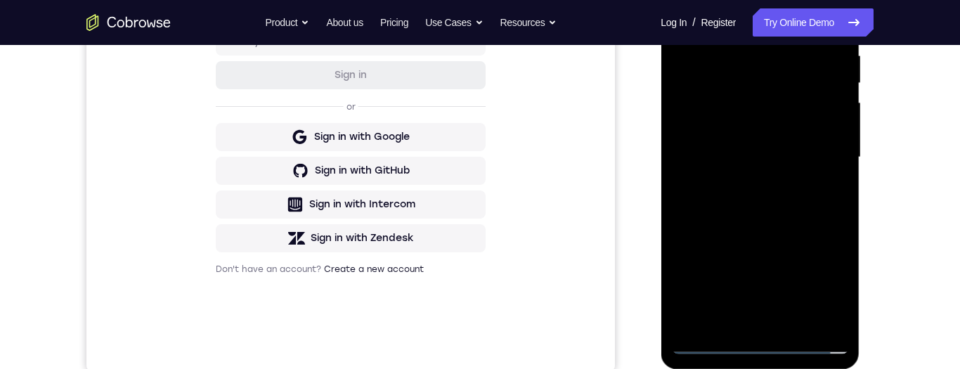
click at [745, 183] on div at bounding box center [759, 158] width 177 height 394
click at [752, 135] on div at bounding box center [759, 158] width 177 height 394
click at [744, 119] on div at bounding box center [759, 158] width 177 height 394
click at [778, 155] on div at bounding box center [759, 158] width 177 height 394
click at [779, 203] on div at bounding box center [759, 158] width 177 height 394
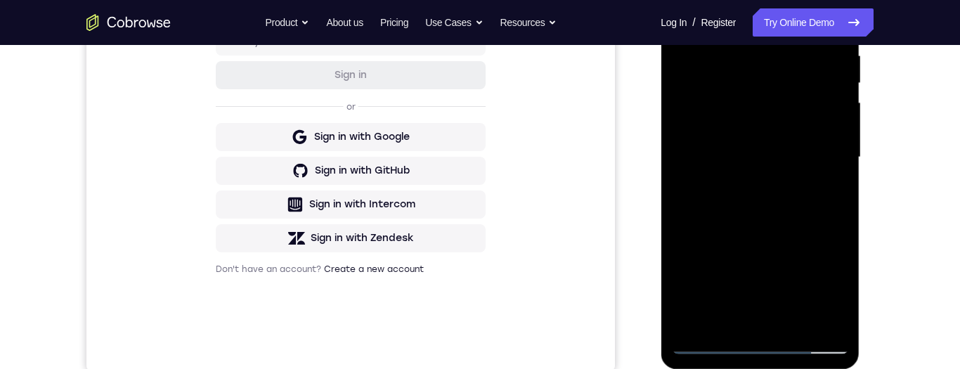
click at [780, 192] on div at bounding box center [759, 158] width 177 height 394
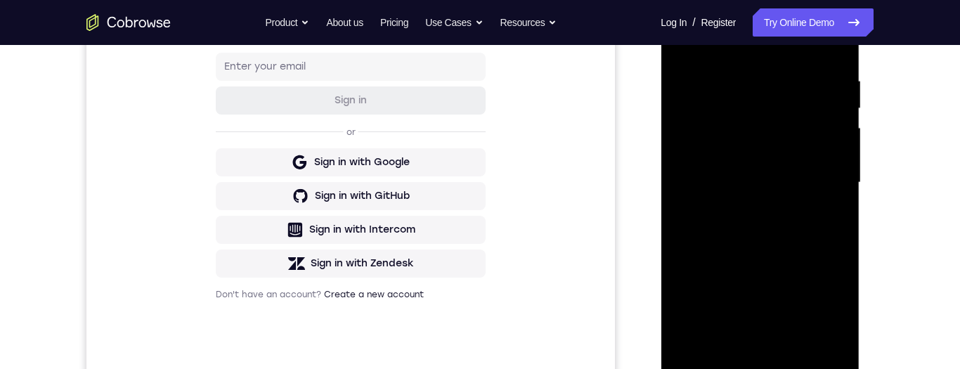
scroll to position [264, 0]
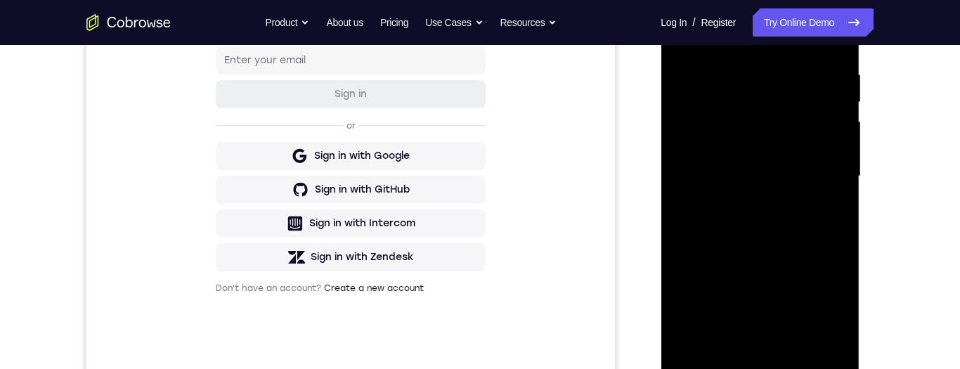
click at [794, 238] on div at bounding box center [759, 177] width 177 height 394
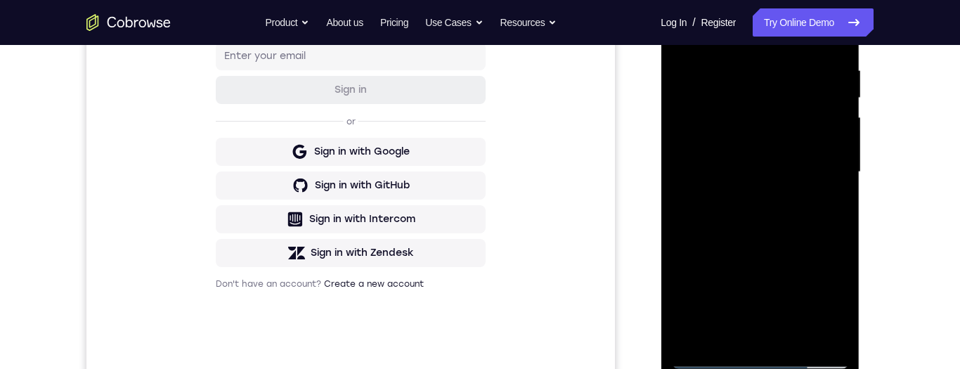
scroll to position [219, 0]
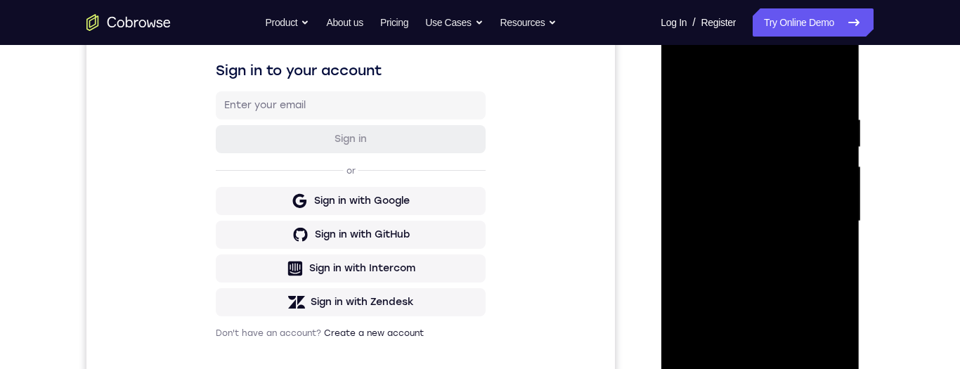
click at [740, 107] on div at bounding box center [759, 222] width 177 height 394
click at [822, 333] on div at bounding box center [759, 222] width 177 height 394
click at [813, 228] on div at bounding box center [759, 222] width 177 height 394
click at [834, 80] on div at bounding box center [759, 222] width 177 height 394
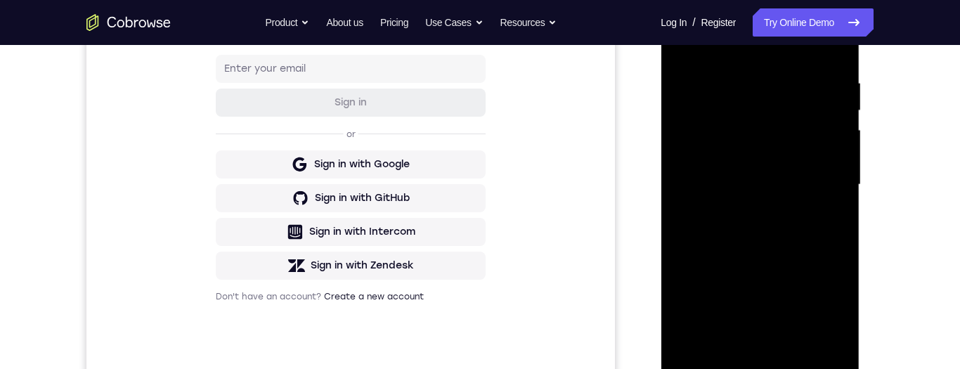
scroll to position [297, 0]
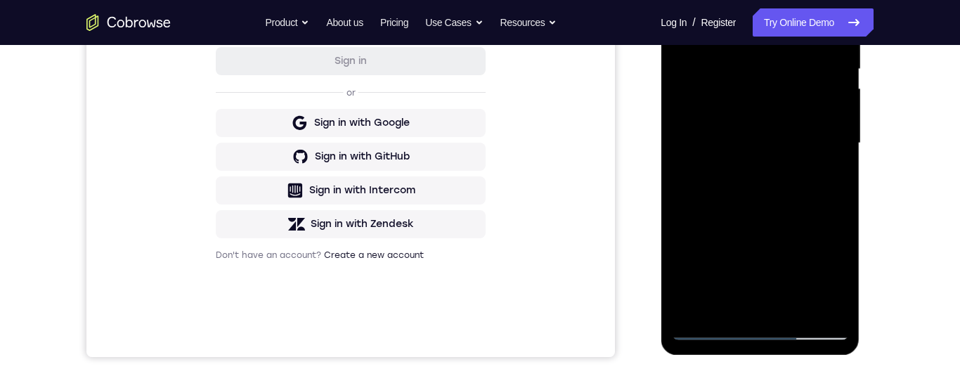
click at [796, 304] on div at bounding box center [759, 144] width 177 height 394
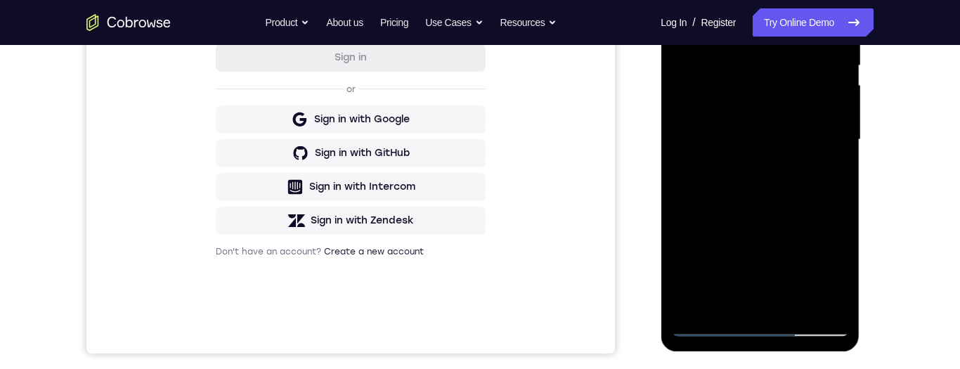
click at [808, 213] on div at bounding box center [759, 140] width 177 height 394
click at [778, 118] on div at bounding box center [759, 140] width 177 height 394
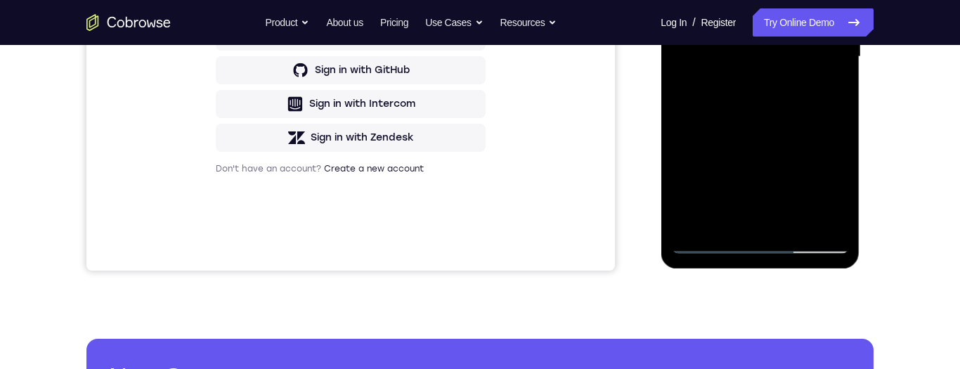
scroll to position [425, 0]
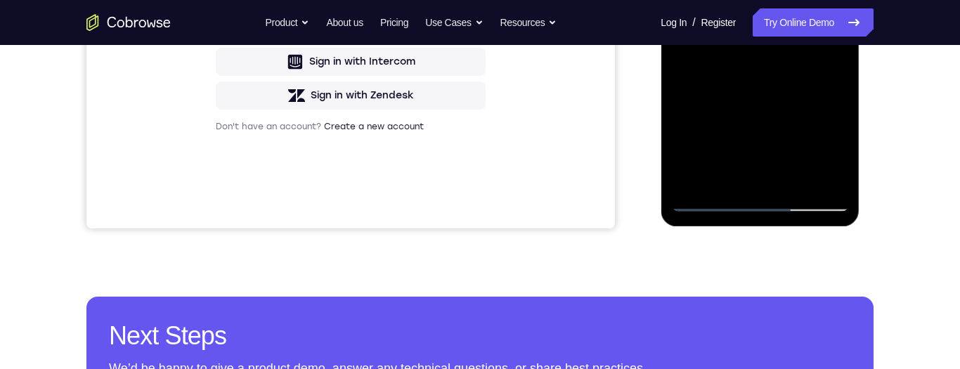
click at [728, 173] on div at bounding box center [759, 15] width 177 height 394
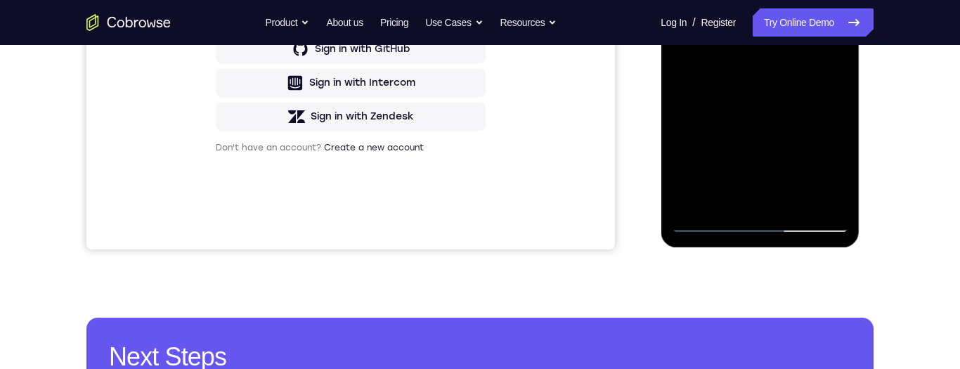
click at [823, 72] on div at bounding box center [759, 36] width 177 height 394
click at [707, 221] on div at bounding box center [759, 36] width 177 height 394
click at [711, 224] on div at bounding box center [759, 36] width 177 height 394
click at [780, 154] on div at bounding box center [759, 36] width 177 height 394
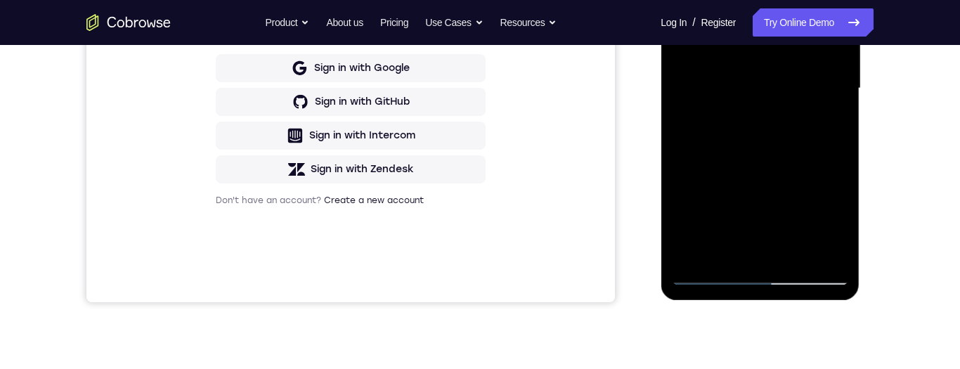
scroll to position [335, 0]
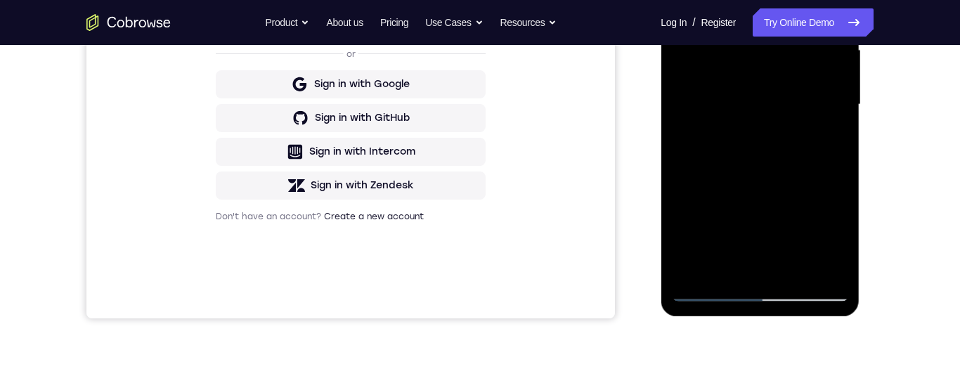
click at [710, 288] on div at bounding box center [759, 105] width 177 height 394
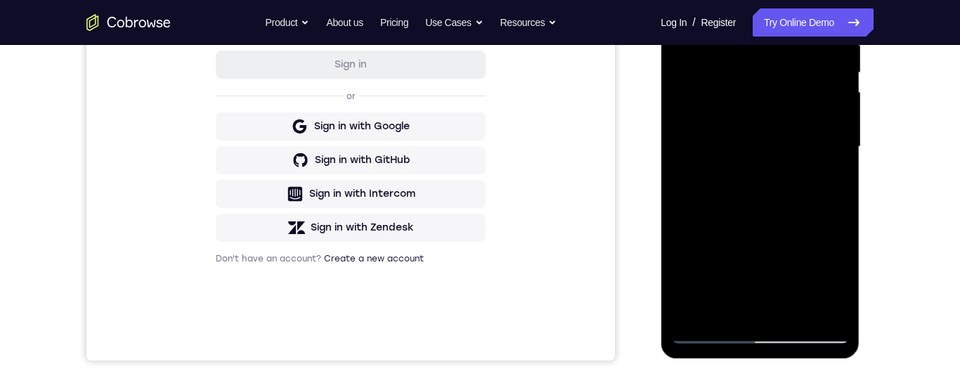
scroll to position [258, 0]
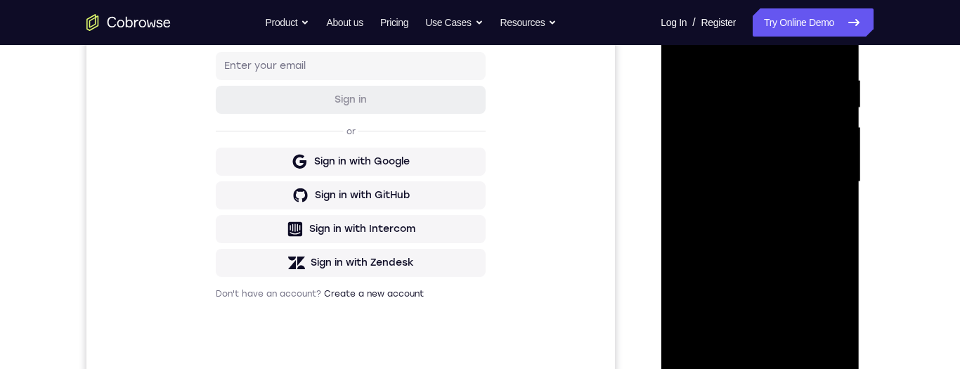
click at [792, 159] on div at bounding box center [759, 182] width 177 height 394
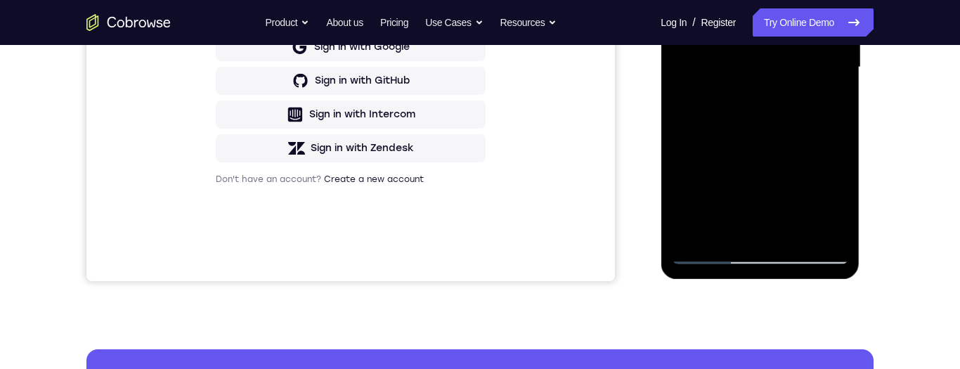
click at [746, 224] on div at bounding box center [759, 68] width 177 height 394
click at [827, 98] on div at bounding box center [759, 68] width 177 height 394
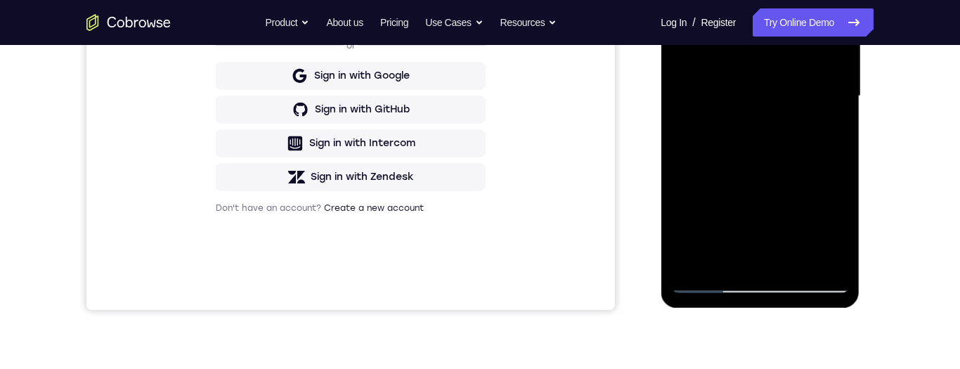
click at [707, 278] on div at bounding box center [759, 96] width 177 height 394
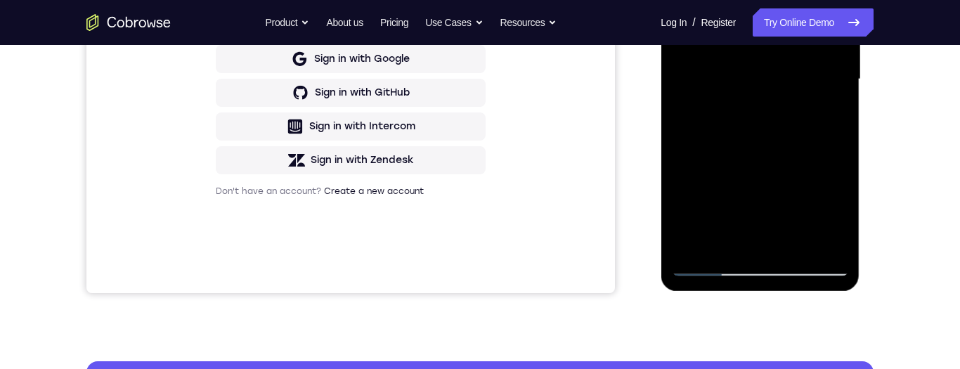
scroll to position [383, 0]
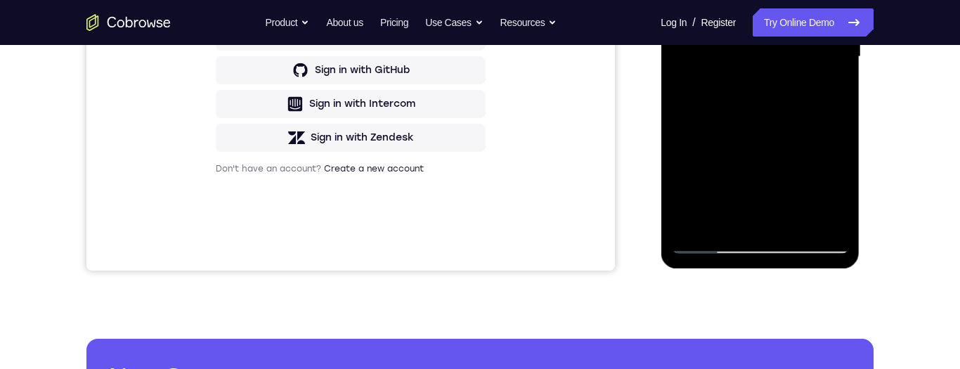
click at [767, 179] on div at bounding box center [759, 57] width 177 height 394
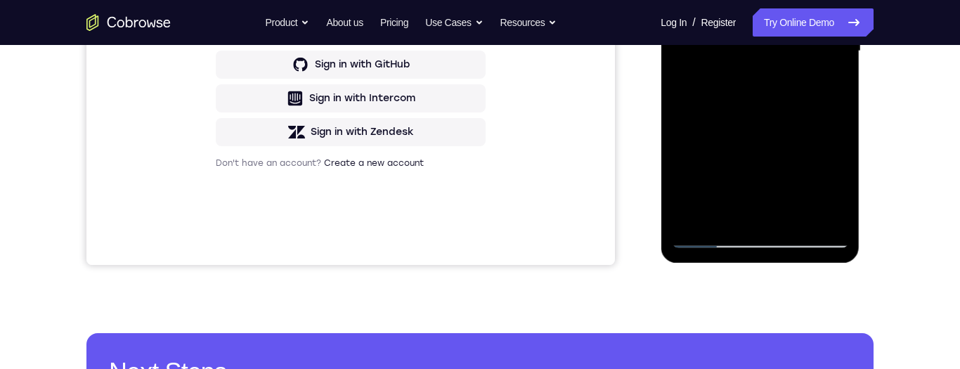
scroll to position [390, 0]
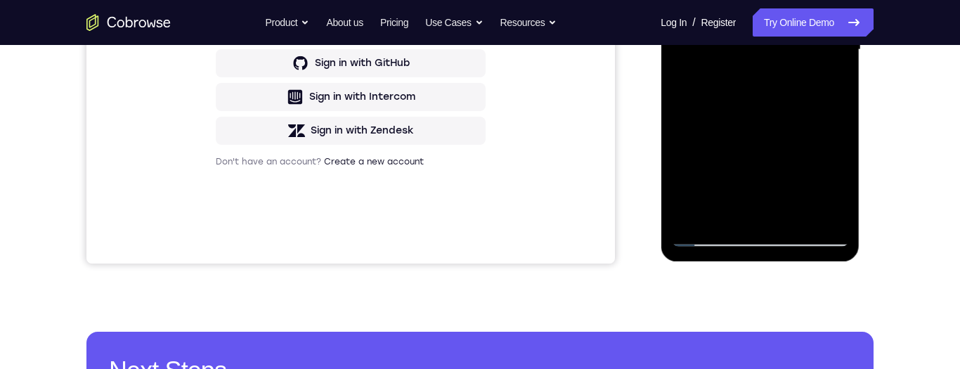
click at [834, 183] on div at bounding box center [759, 50] width 177 height 394
click at [835, 185] on div at bounding box center [759, 50] width 177 height 394
click at [835, 184] on div at bounding box center [759, 50] width 177 height 394
click at [829, 81] on div at bounding box center [759, 50] width 177 height 394
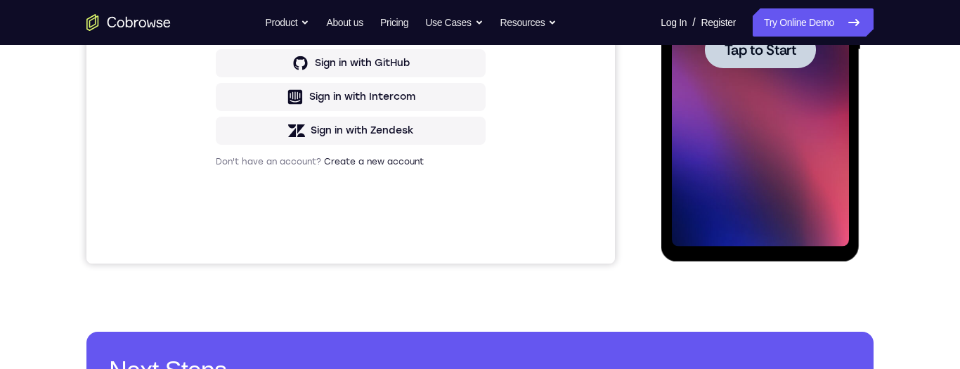
scroll to position [292, 0]
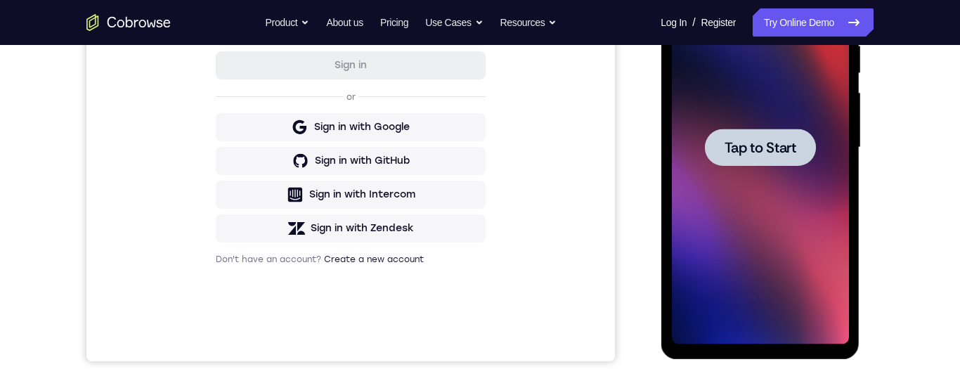
click at [774, 146] on span "Tap to Start" at bounding box center [760, 148] width 72 height 14
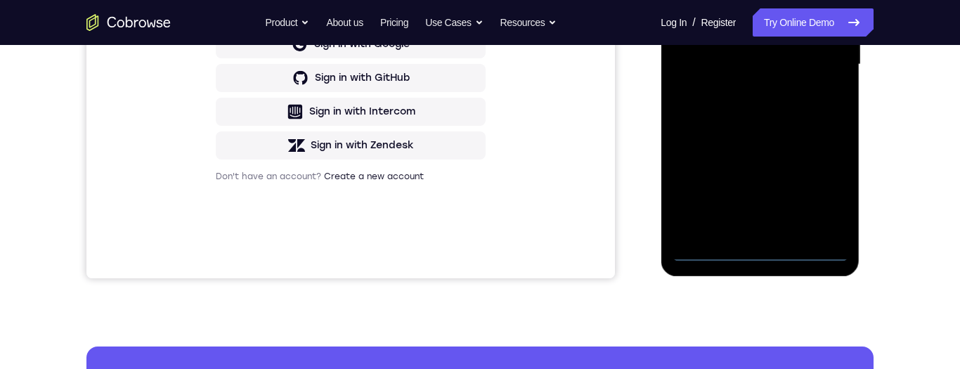
scroll to position [381, 0]
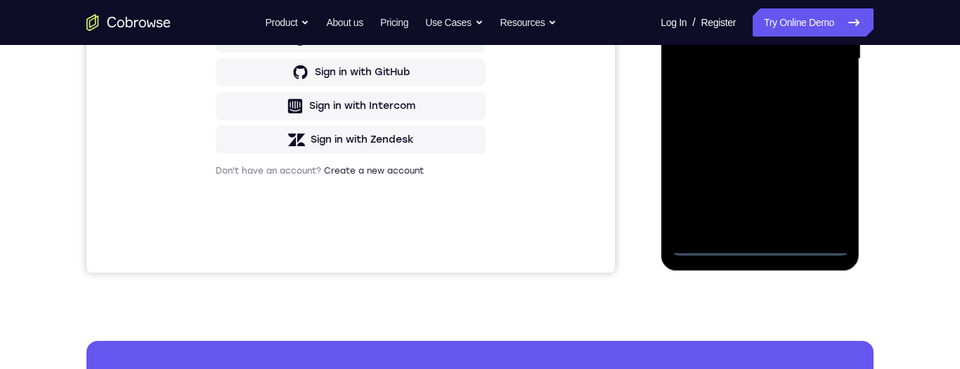
click at [754, 246] on div at bounding box center [759, 59] width 177 height 394
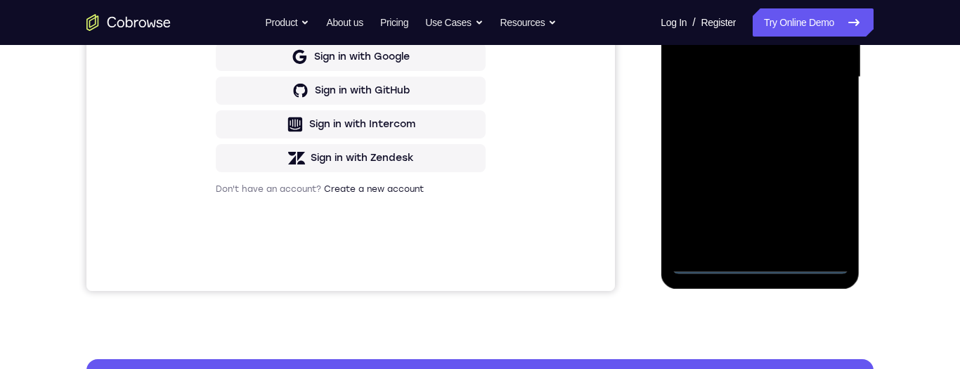
click at [825, 209] on div at bounding box center [759, 78] width 177 height 394
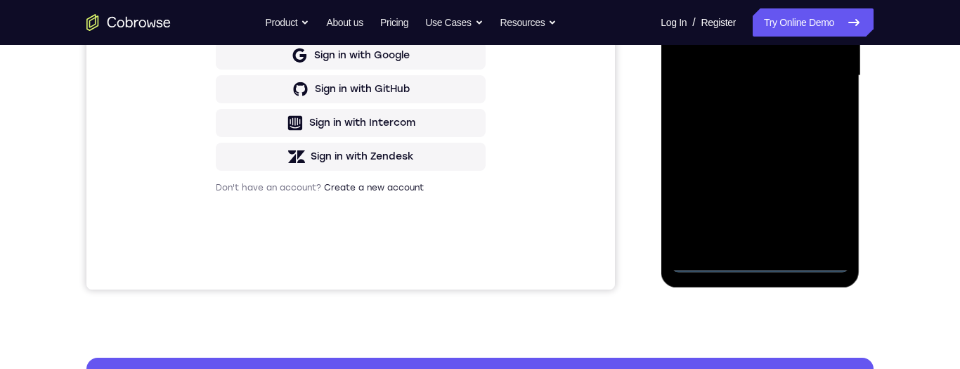
scroll to position [186, 0]
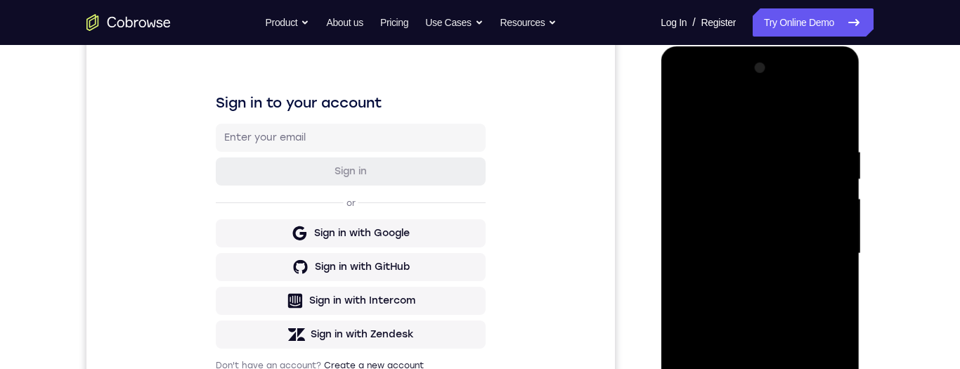
click at [735, 115] on div at bounding box center [759, 254] width 177 height 394
click at [740, 120] on div at bounding box center [759, 254] width 177 height 394
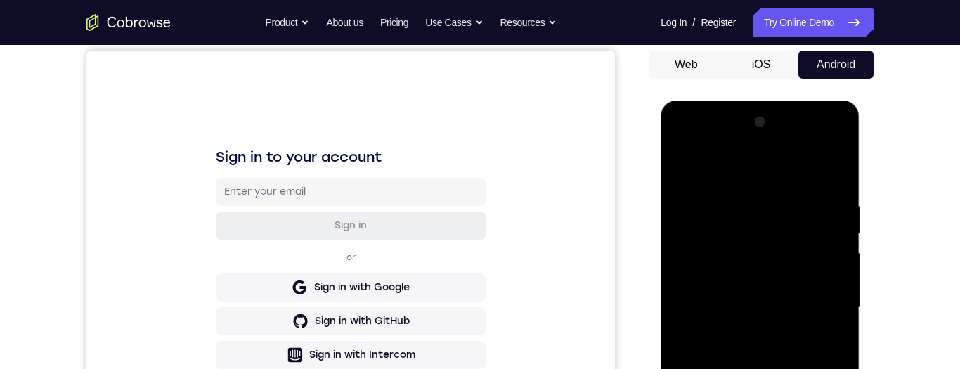
click at [891, 242] on div "Your Support Agent Your Customer Web iOS Android Next Steps We’d be happy to gi…" at bounding box center [480, 376] width 900 height 927
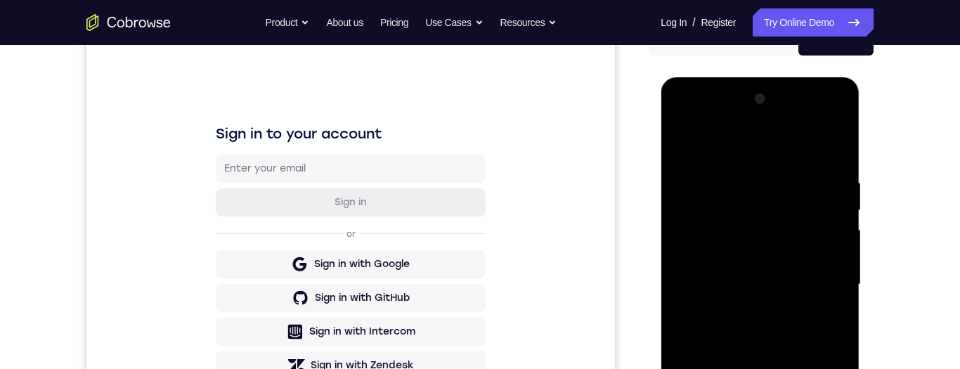
scroll to position [188, 0]
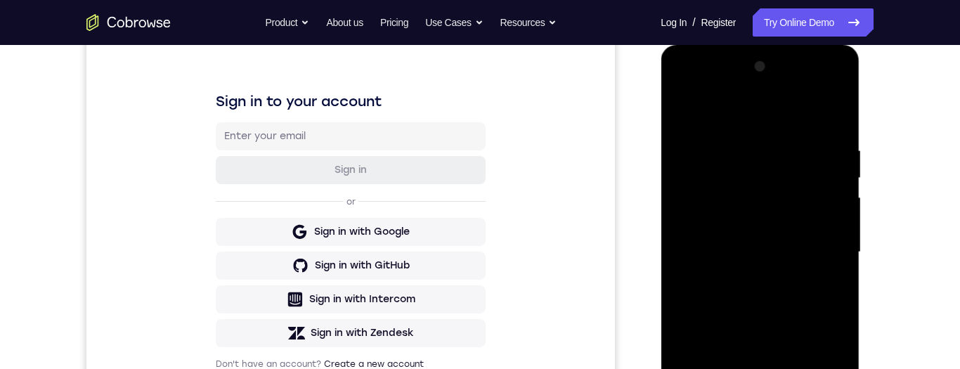
click at [813, 253] on div at bounding box center [759, 253] width 177 height 394
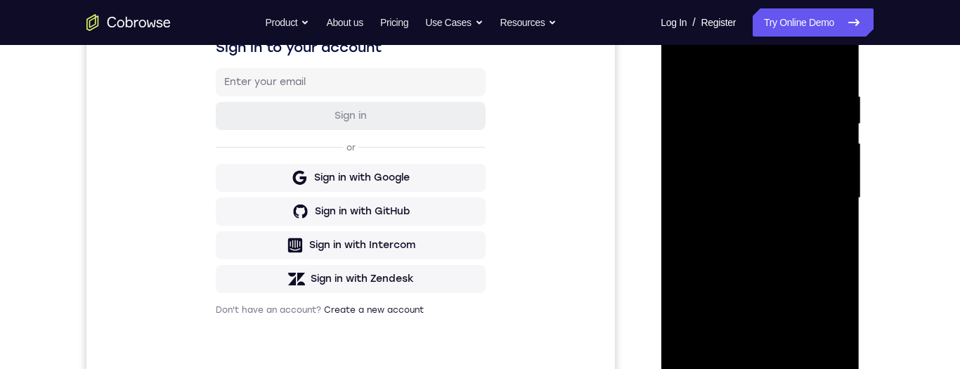
scroll to position [283, 0]
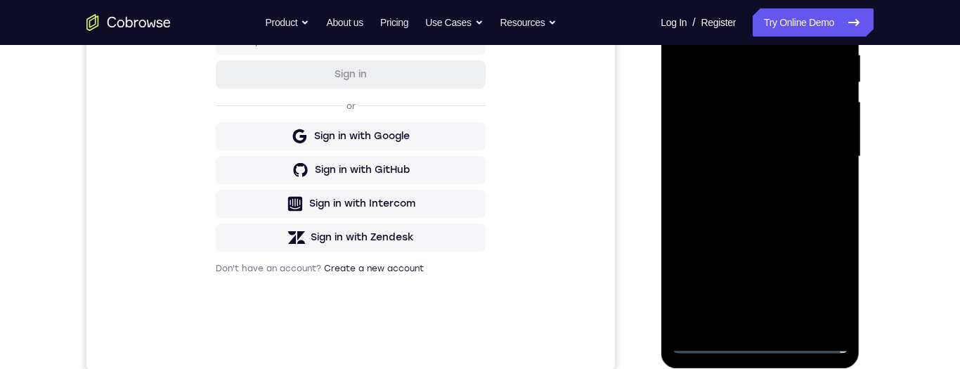
click at [747, 181] on div at bounding box center [759, 157] width 177 height 394
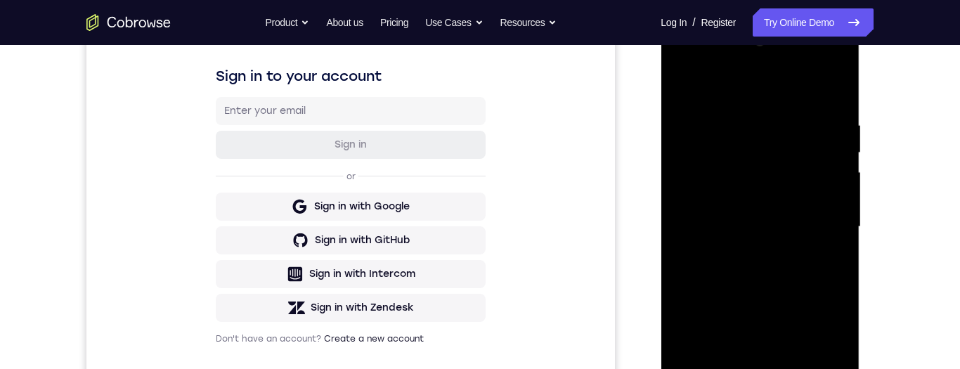
click at [782, 217] on div at bounding box center [759, 227] width 177 height 394
click at [787, 201] on div at bounding box center [759, 228] width 177 height 394
click at [780, 233] on div at bounding box center [759, 228] width 177 height 394
click at [795, 277] on div at bounding box center [759, 228] width 177 height 394
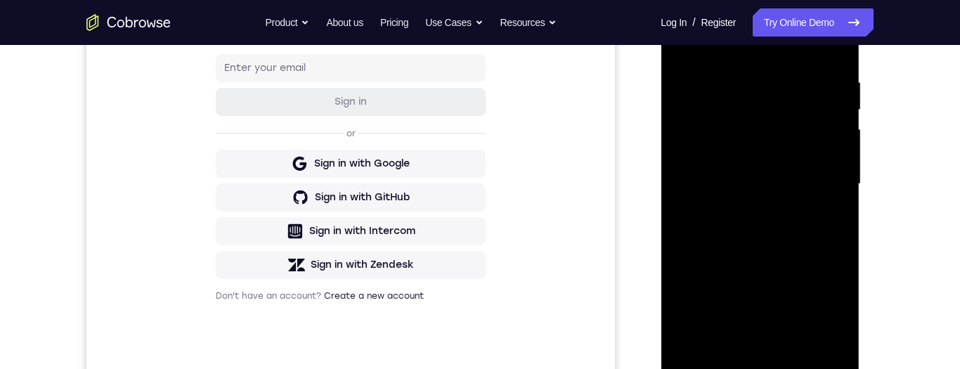
scroll to position [301, 0]
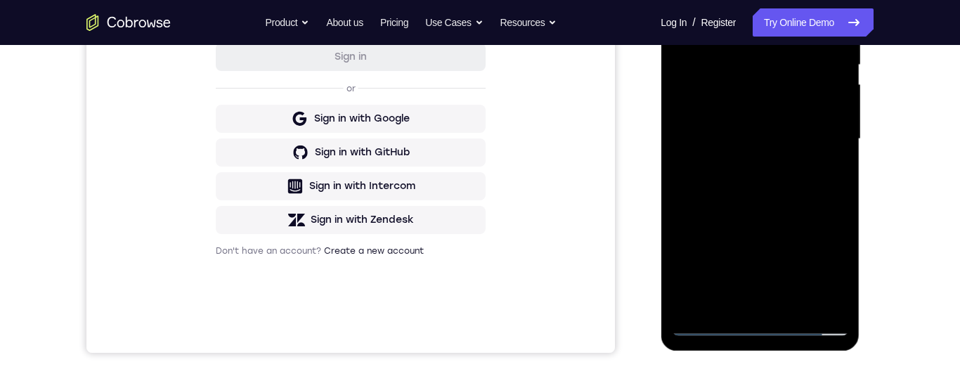
click at [806, 204] on div at bounding box center [759, 139] width 177 height 394
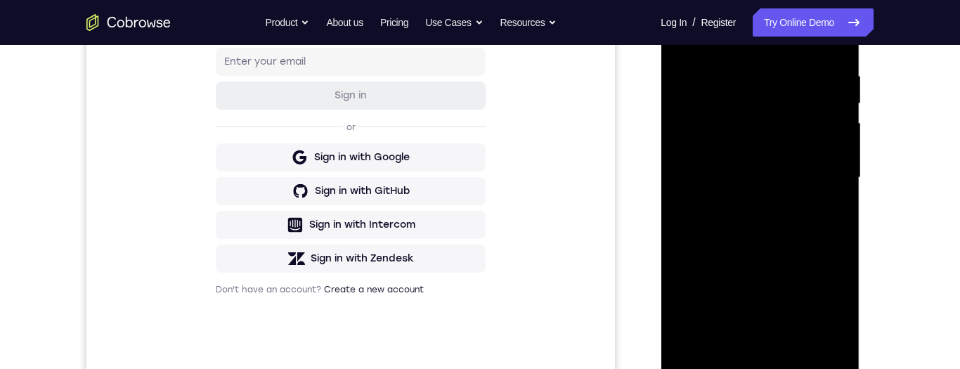
scroll to position [294, 0]
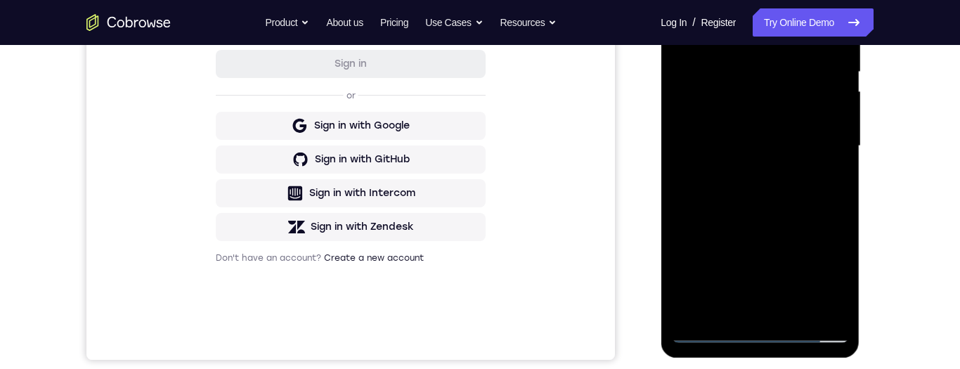
click at [800, 311] on div at bounding box center [759, 146] width 177 height 394
click at [797, 217] on div at bounding box center [759, 146] width 177 height 394
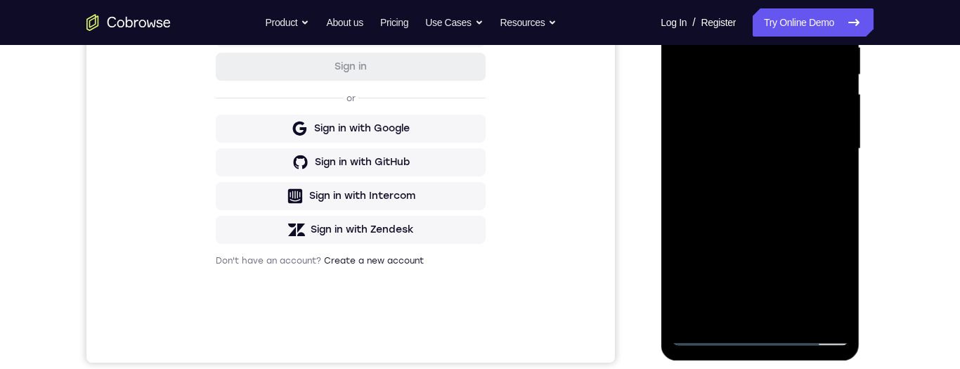
scroll to position [323, 0]
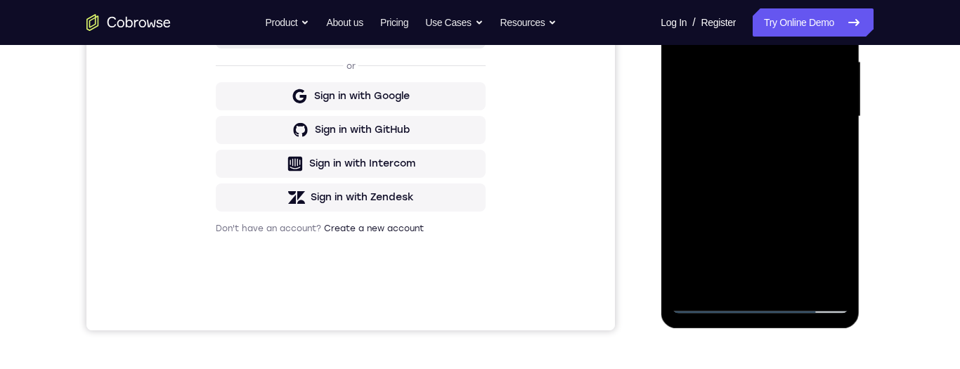
click at [787, 243] on div at bounding box center [759, 117] width 177 height 394
click at [740, 125] on div at bounding box center [759, 117] width 177 height 394
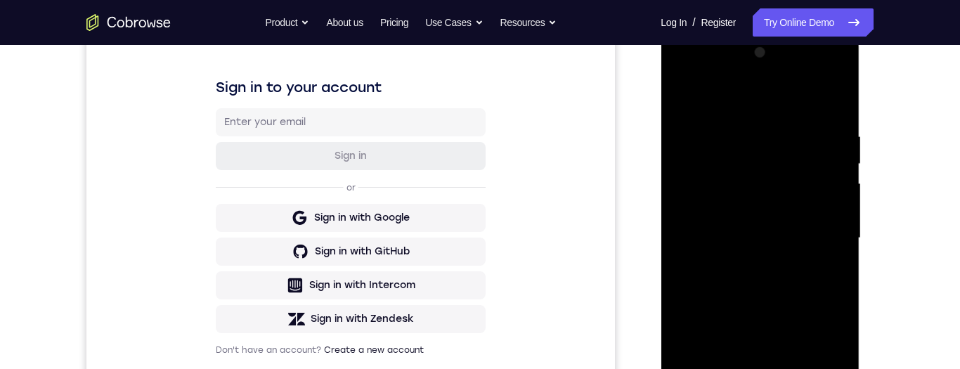
click at [842, 101] on div at bounding box center [759, 238] width 177 height 394
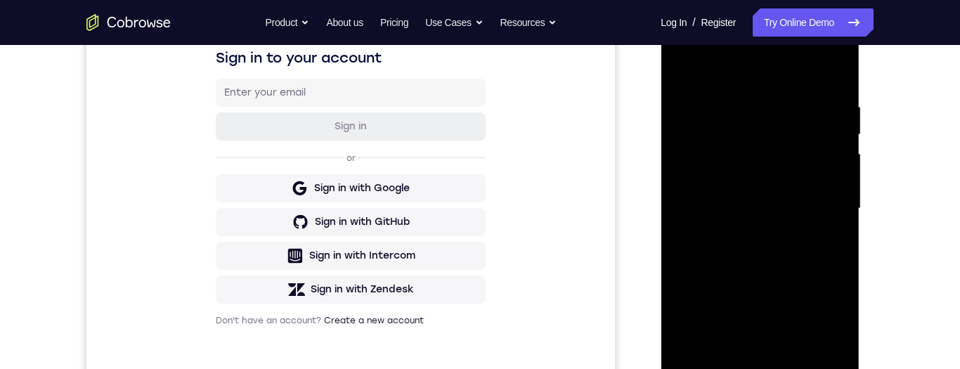
click at [737, 238] on div at bounding box center [759, 209] width 177 height 394
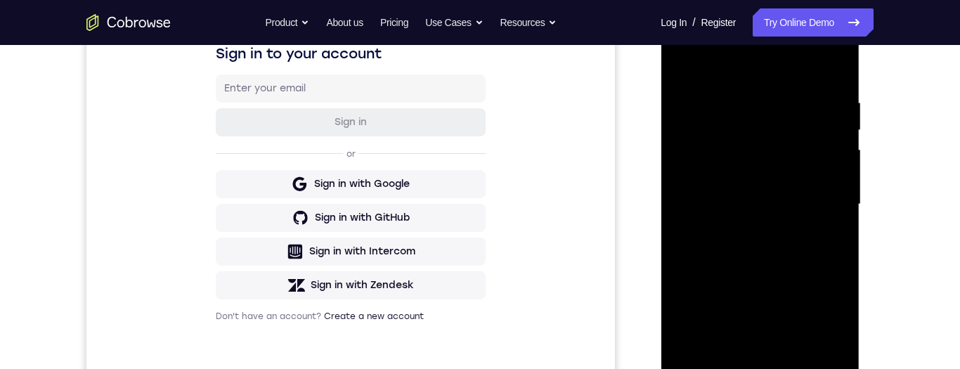
scroll to position [195, 0]
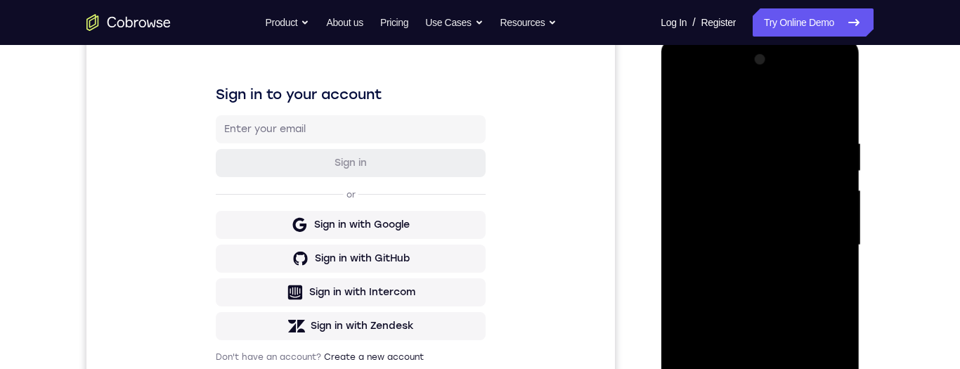
click at [836, 111] on div at bounding box center [759, 246] width 177 height 394
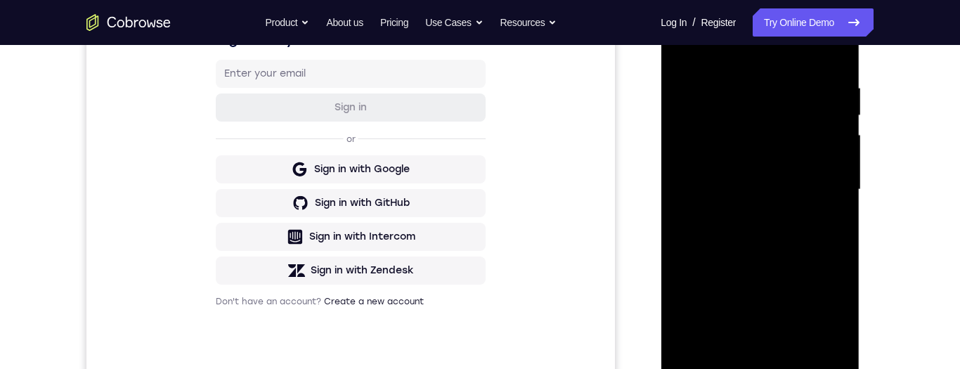
scroll to position [311, 0]
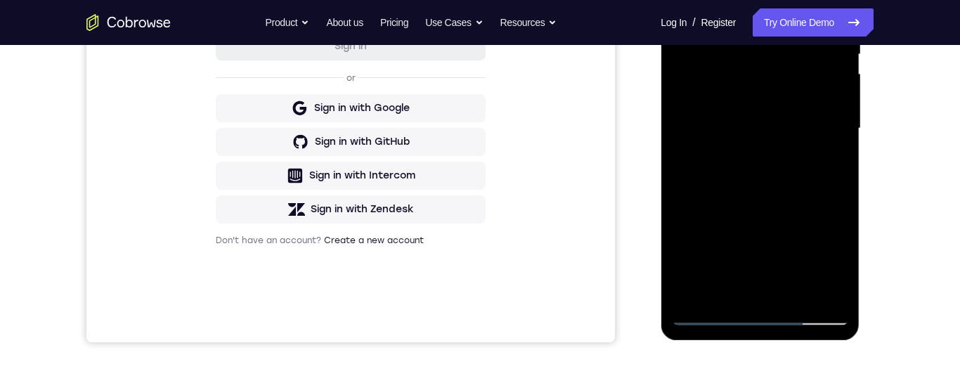
click at [703, 311] on div at bounding box center [759, 129] width 177 height 394
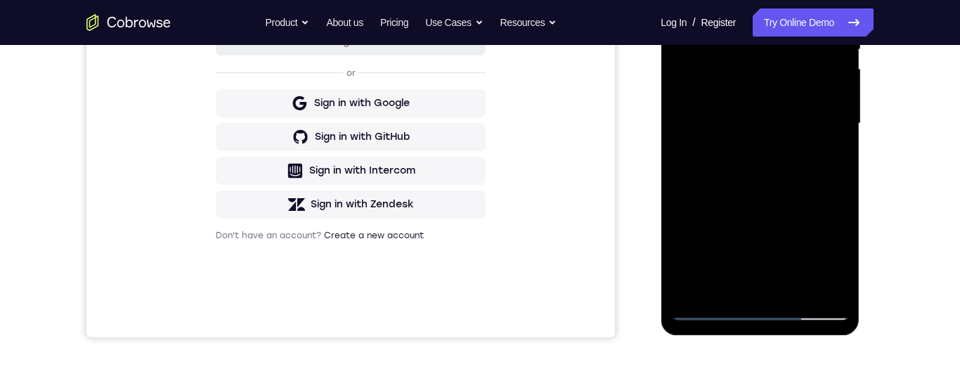
click at [709, 314] on div at bounding box center [759, 124] width 177 height 394
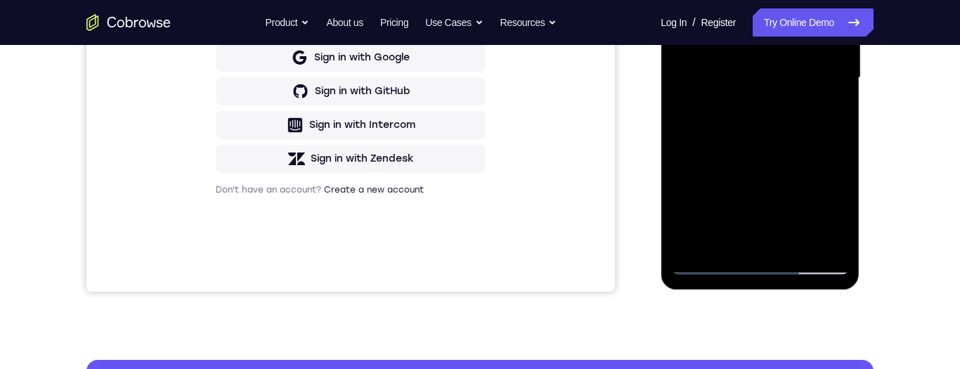
click at [786, 91] on div at bounding box center [759, 78] width 177 height 394
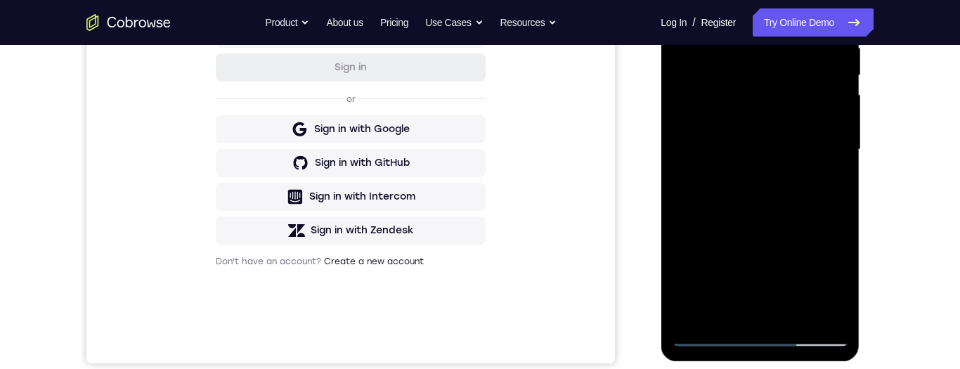
scroll to position [260, 0]
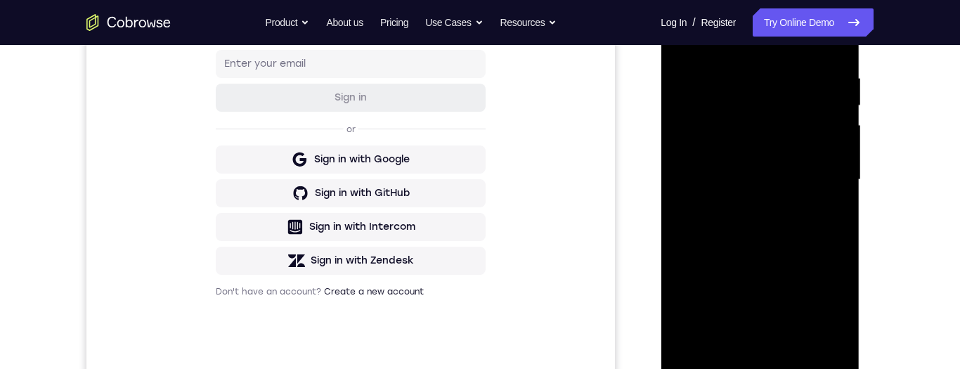
click at [737, 100] on div at bounding box center [759, 180] width 177 height 394
click at [922, 119] on div "Your Support Agent Your Customer Web iOS Android Next Steps We’d be happy to gi…" at bounding box center [480, 248] width 900 height 927
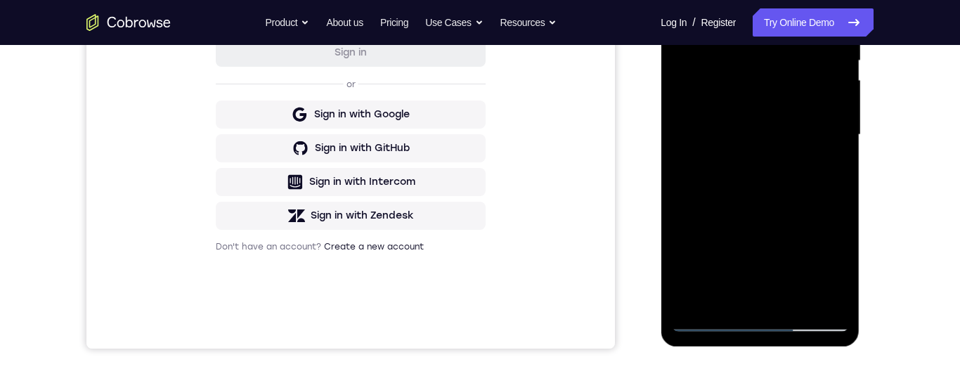
scroll to position [245, 0]
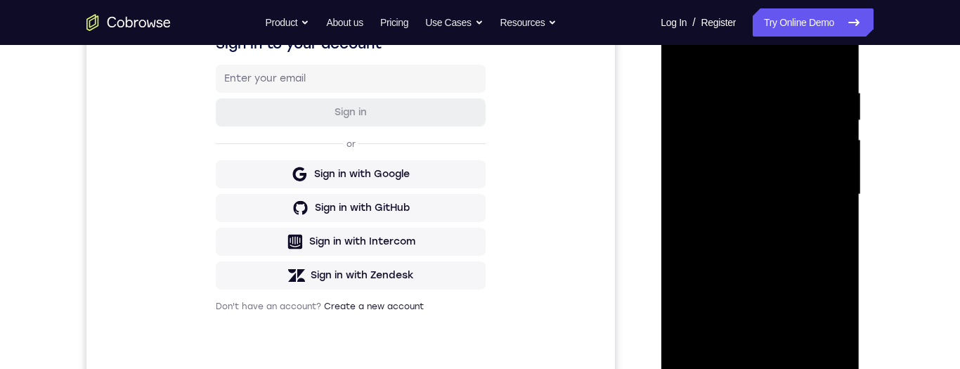
click at [837, 54] on div at bounding box center [759, 195] width 177 height 394
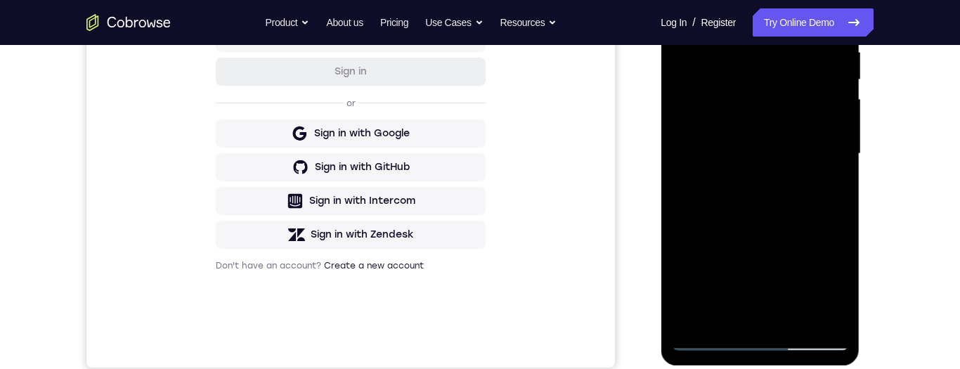
scroll to position [390, 0]
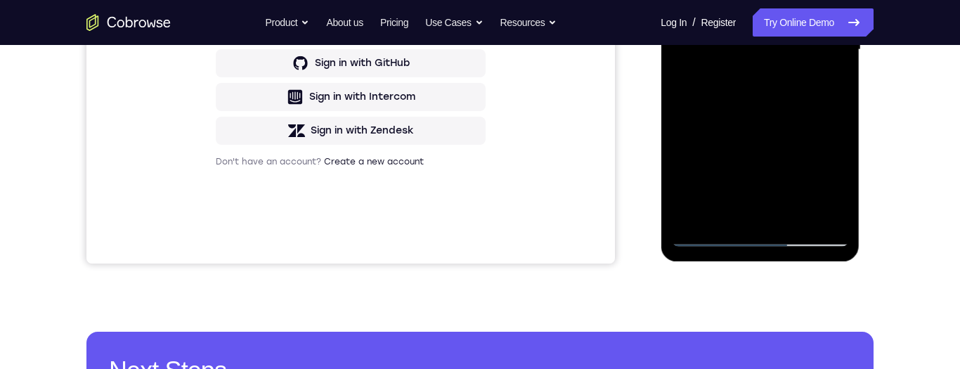
click at [712, 235] on div at bounding box center [759, 50] width 177 height 394
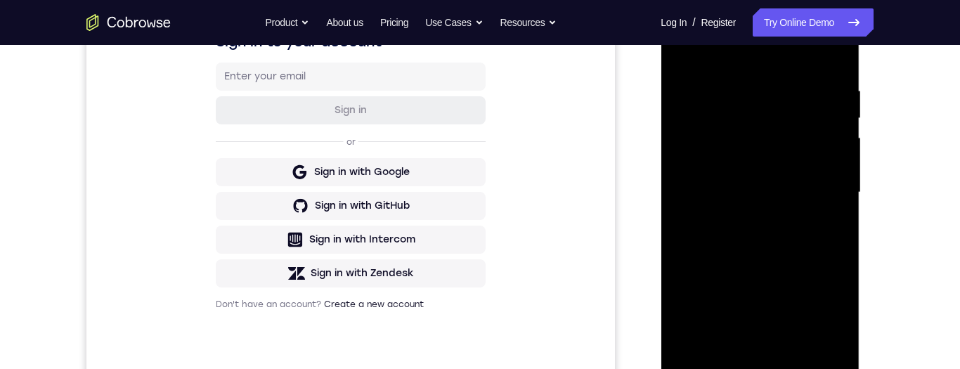
scroll to position [255, 0]
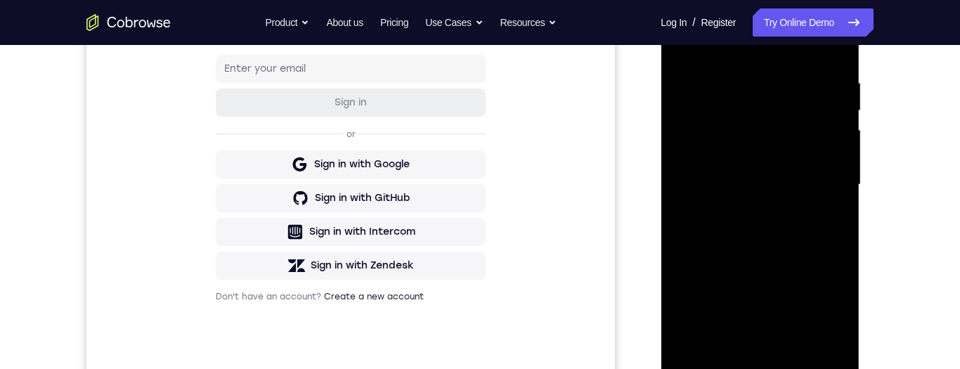
click at [844, 113] on div at bounding box center [759, 185] width 177 height 394
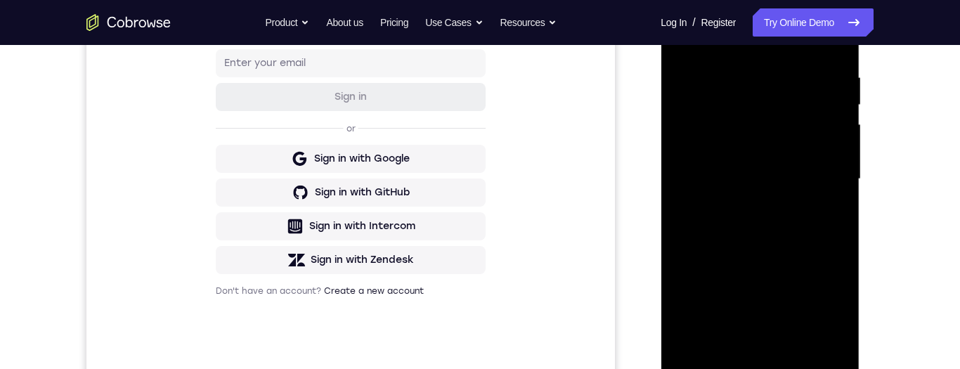
click at [841, 108] on div at bounding box center [759, 179] width 177 height 394
click at [843, 110] on div at bounding box center [759, 179] width 177 height 394
click at [844, 108] on div at bounding box center [759, 179] width 177 height 394
click at [841, 105] on div at bounding box center [759, 179] width 177 height 394
click at [829, 139] on div at bounding box center [759, 179] width 177 height 394
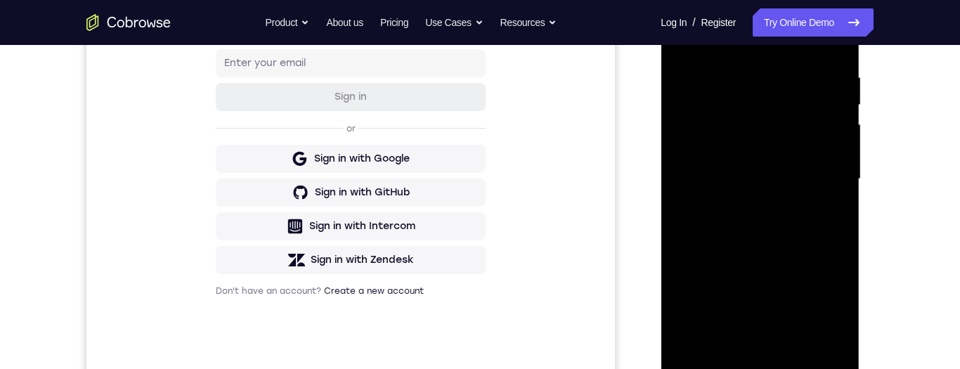
scroll to position [339, 0]
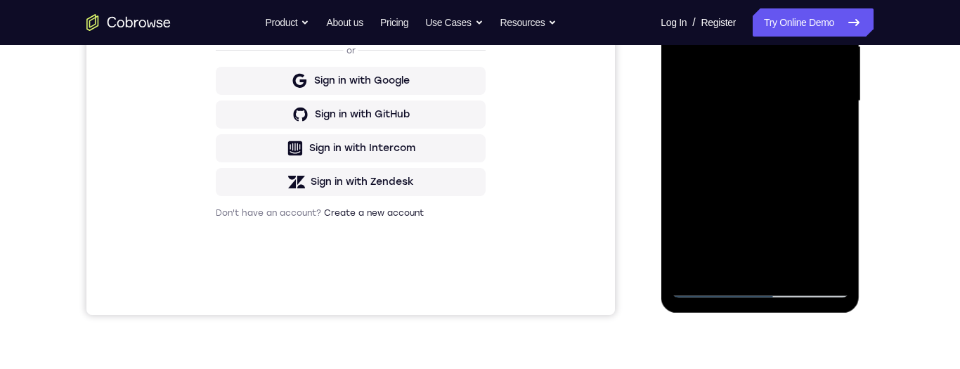
click at [712, 295] on div at bounding box center [759, 101] width 177 height 394
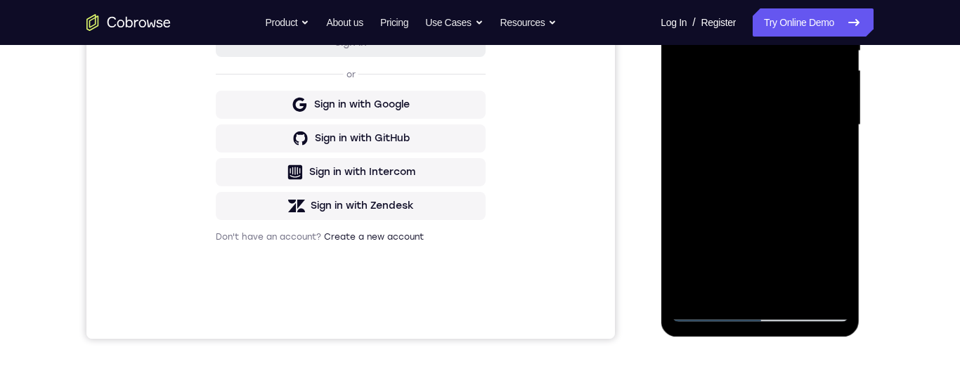
click at [808, 172] on div at bounding box center [759, 125] width 177 height 394
click at [826, 161] on div at bounding box center [759, 125] width 177 height 394
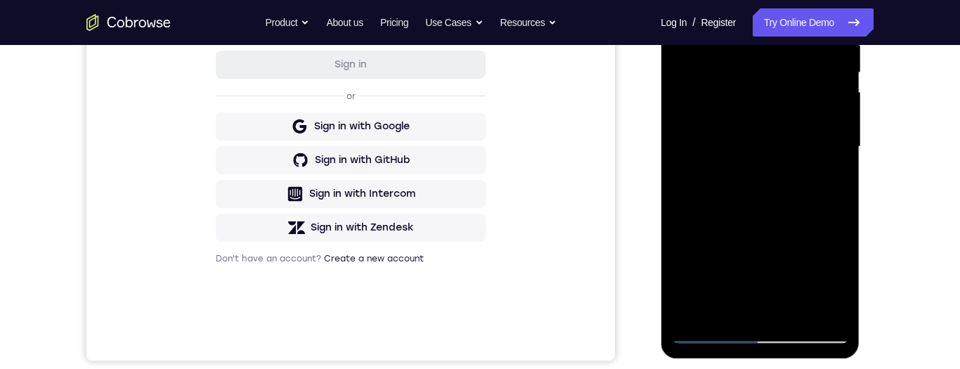
scroll to position [323, 0]
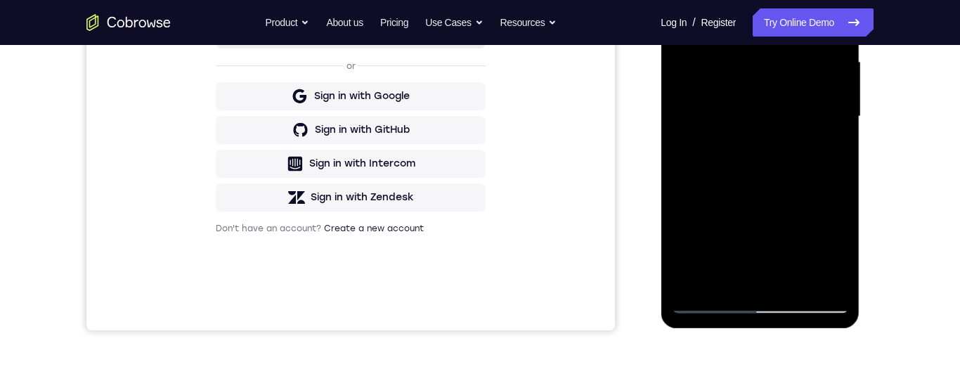
click at [709, 309] on div at bounding box center [759, 117] width 177 height 394
click at [709, 306] on div at bounding box center [759, 117] width 177 height 394
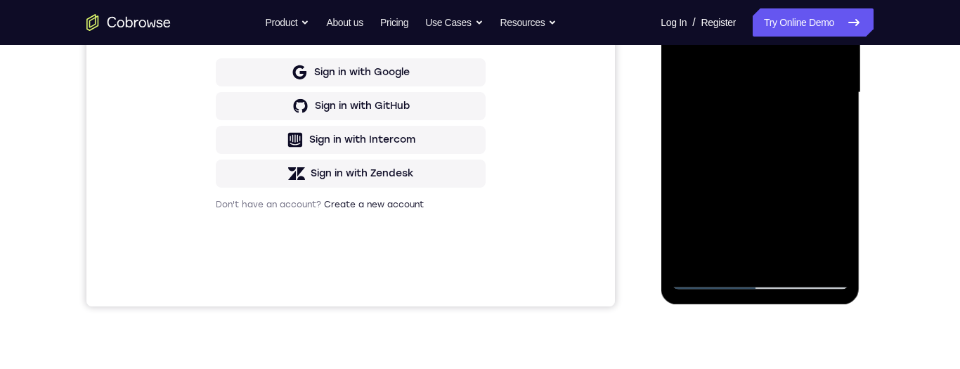
scroll to position [350, 0]
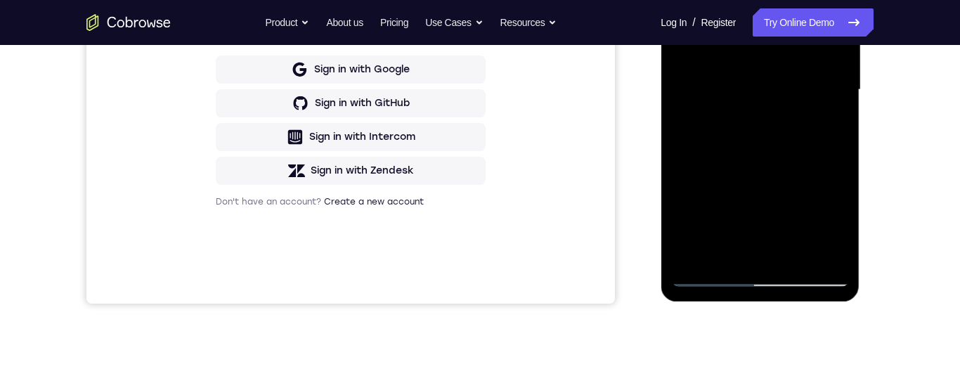
click at [775, 167] on div at bounding box center [759, 90] width 177 height 394
click at [708, 285] on div at bounding box center [759, 90] width 177 height 394
click at [793, 143] on div at bounding box center [759, 90] width 177 height 394
click at [708, 285] on div at bounding box center [759, 90] width 177 height 394
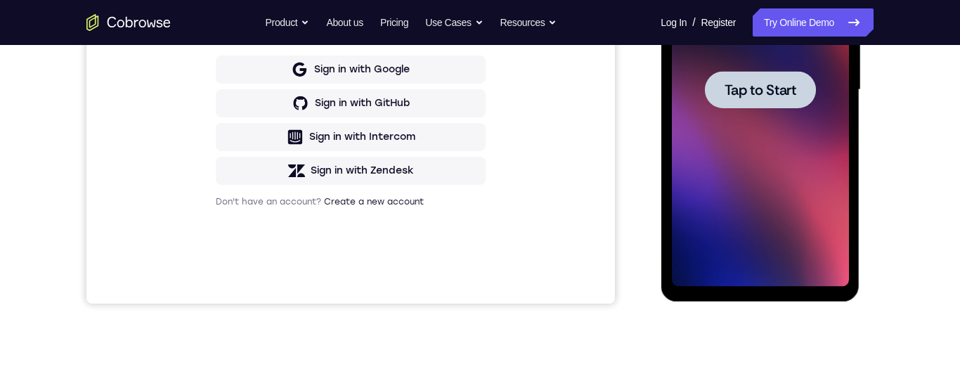
scroll to position [345, 0]
